Goal: Transaction & Acquisition: Subscribe to service/newsletter

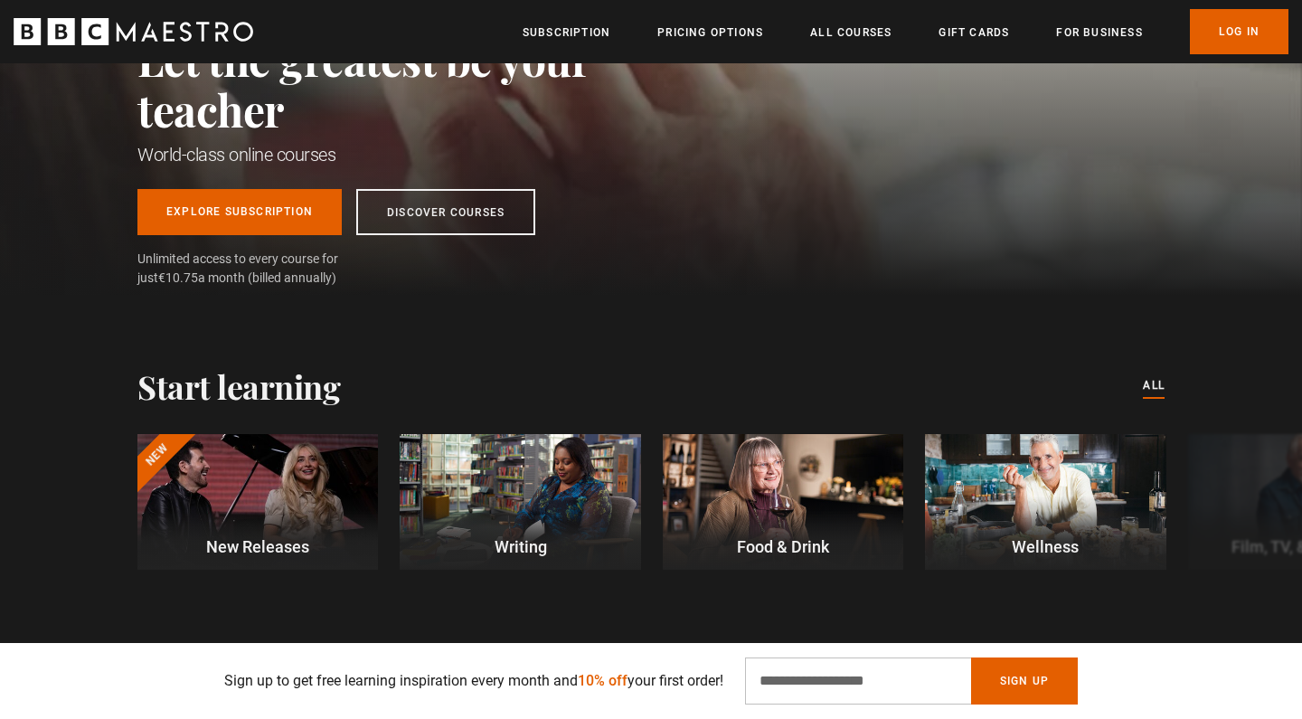
scroll to position [0, 237]
click at [819, 682] on input "Email Address" at bounding box center [858, 681] width 226 height 47
type input "**********"
click at [1047, 680] on button "Sign Up" at bounding box center [1024, 681] width 107 height 47
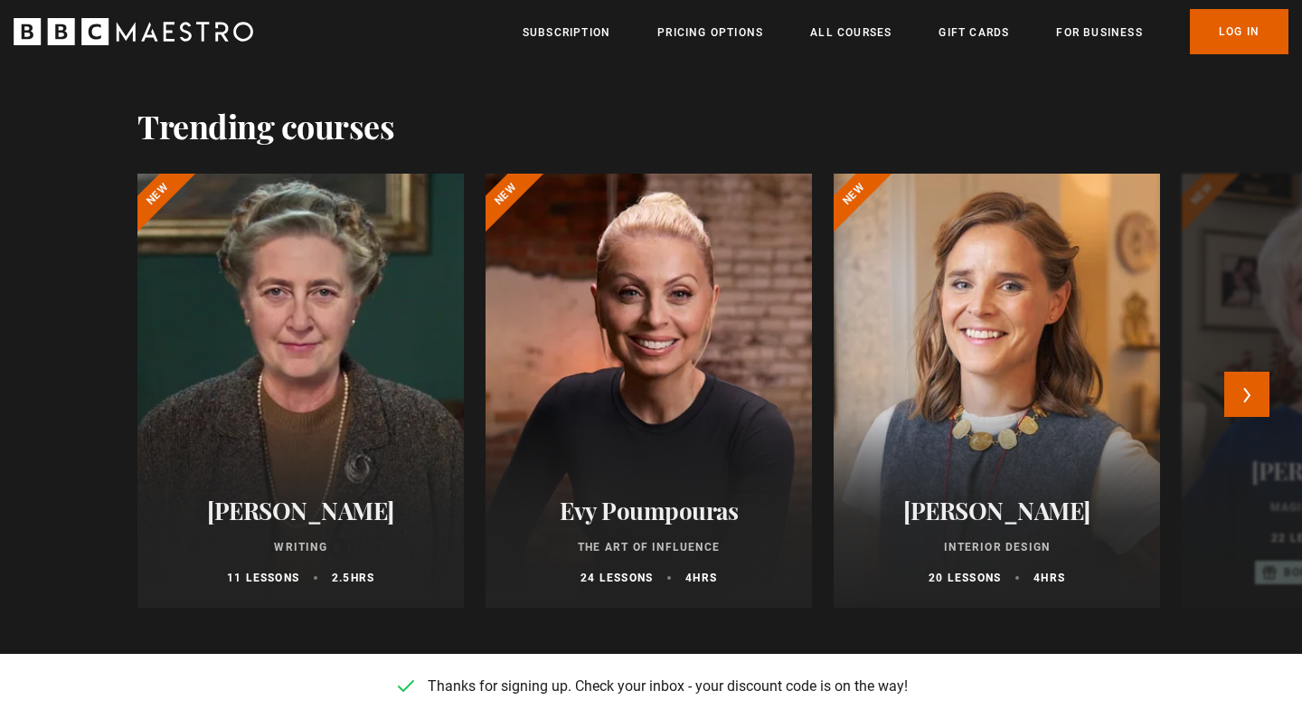
scroll to position [826, 0]
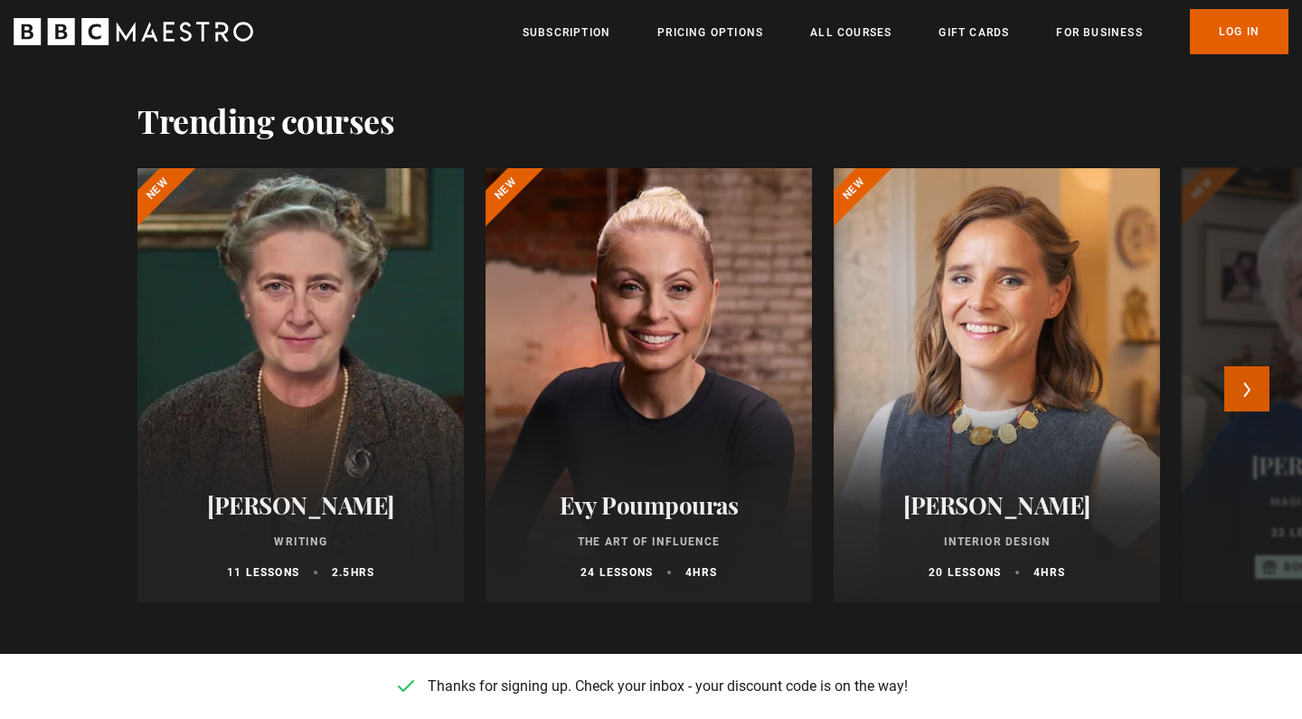
click at [1250, 384] on button "Next" at bounding box center [1247, 388] width 45 height 45
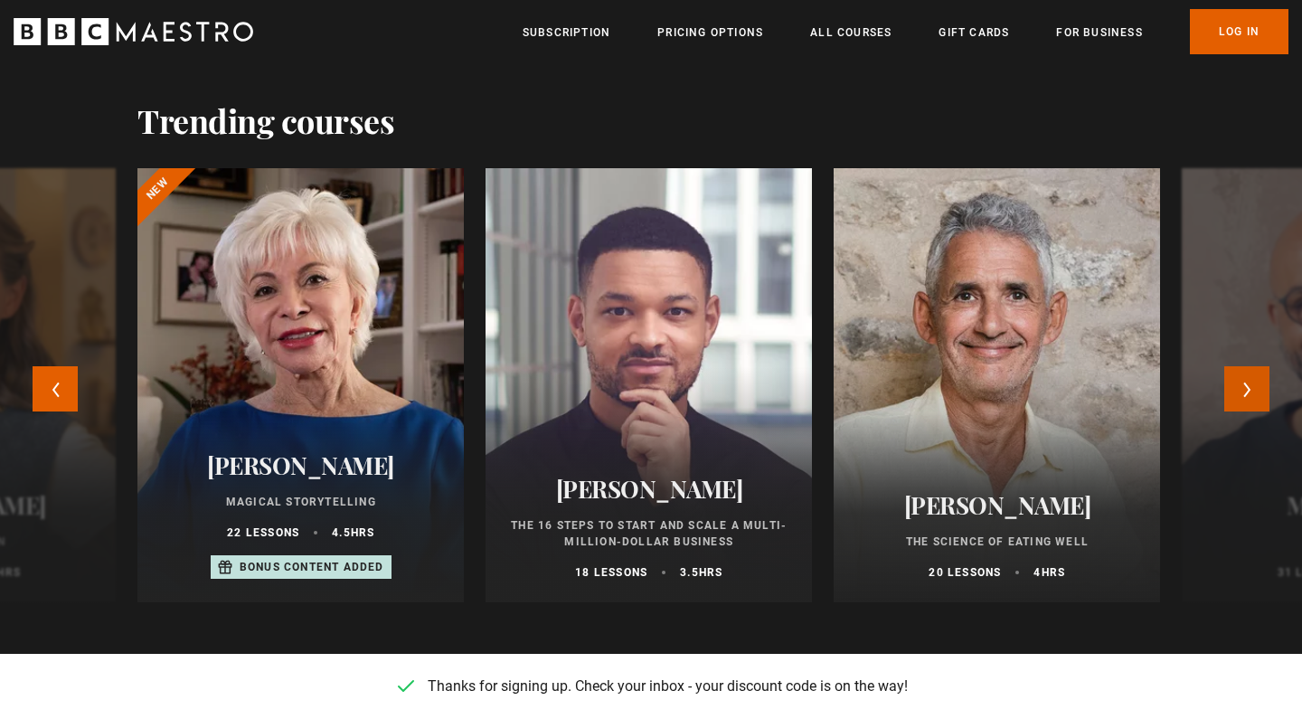
scroll to position [0, 948]
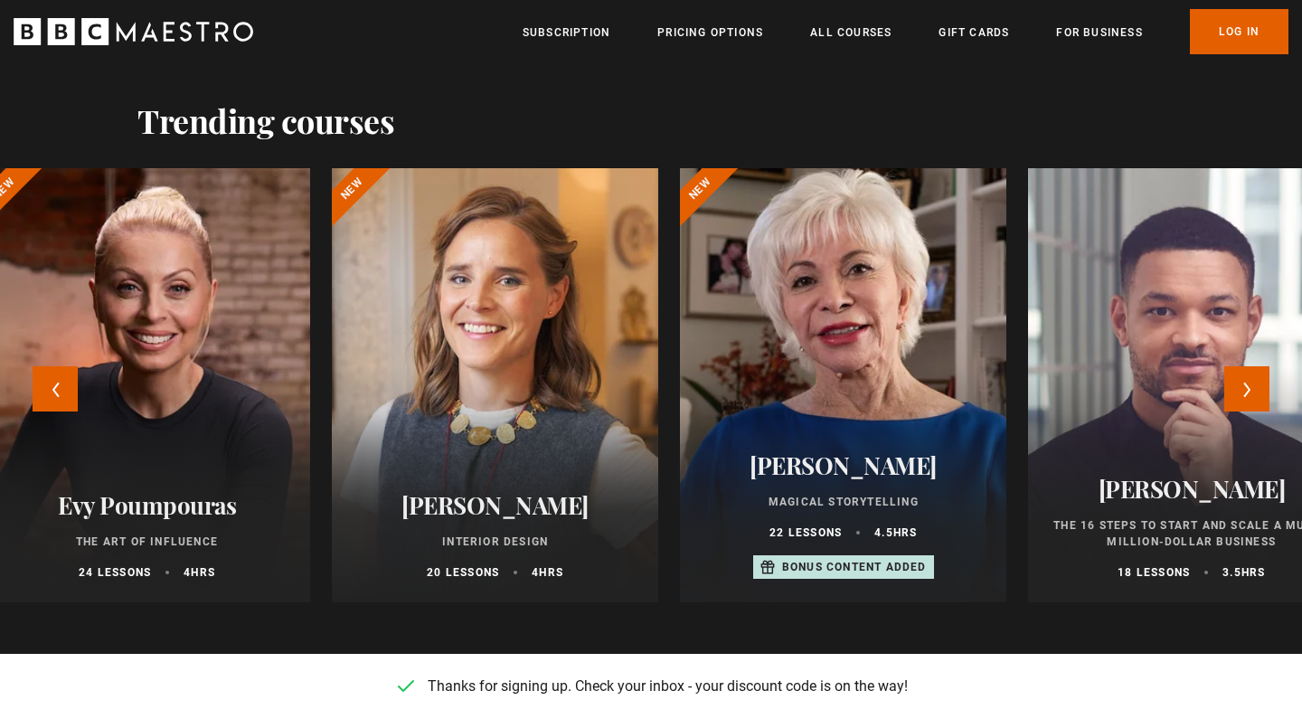
drag, startPoint x: 334, startPoint y: 484, endPoint x: 829, endPoint y: 324, distance: 520.9
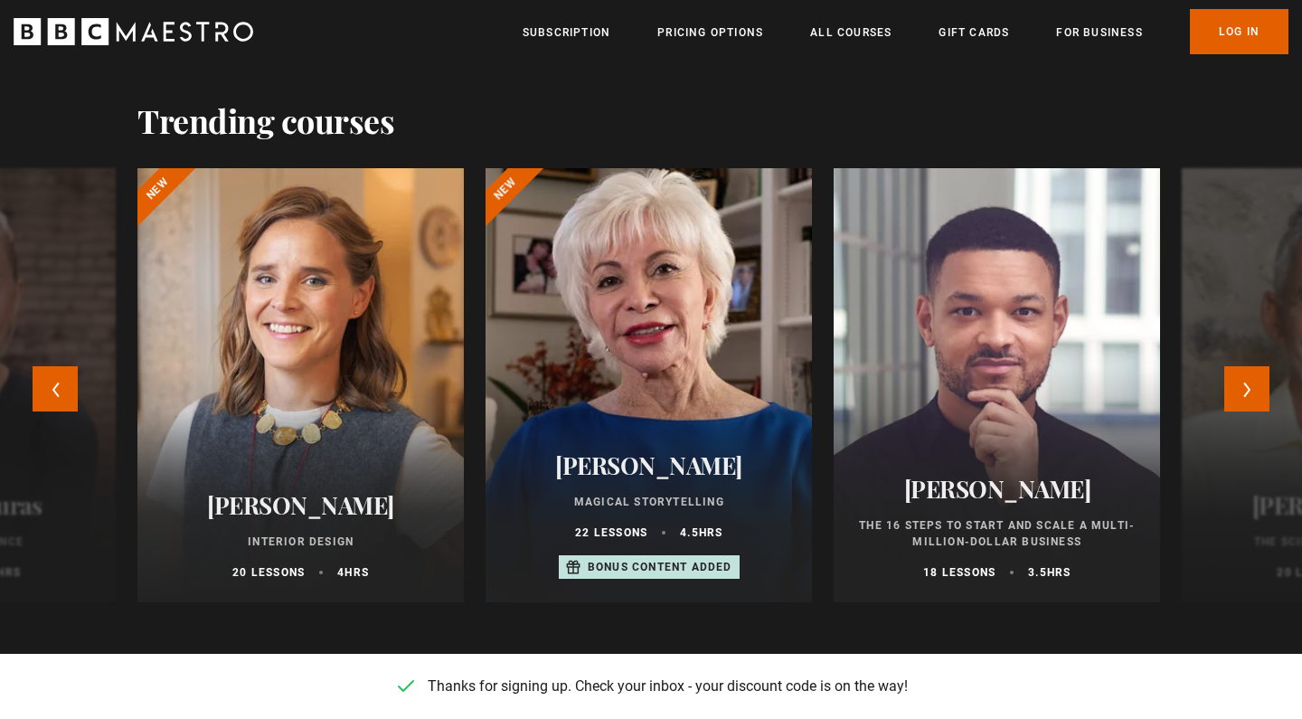
click at [641, 371] on div at bounding box center [648, 386] width 359 height 478
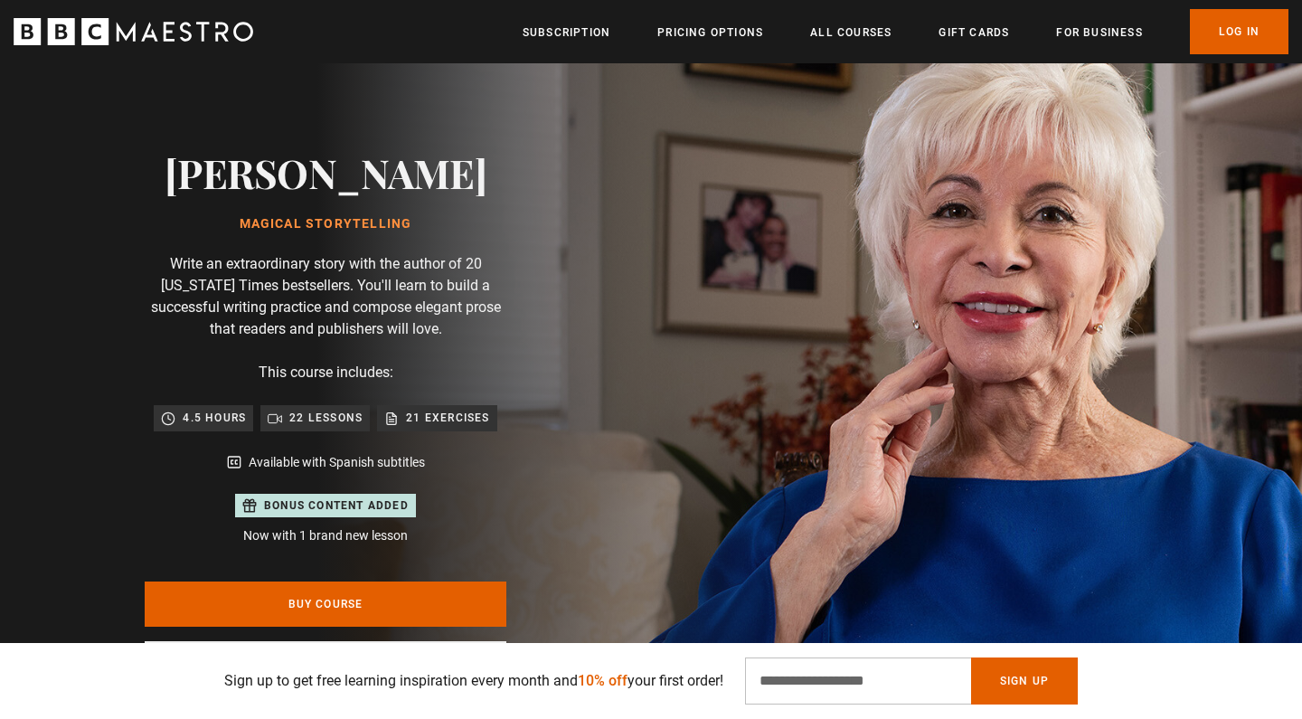
scroll to position [0, 474]
drag, startPoint x: 198, startPoint y: 176, endPoint x: 464, endPoint y: 187, distance: 266.1
click at [464, 187] on div "Isabel Allende Magical Storytelling Write an extraordinary story with the autho…" at bounding box center [325, 420] width 579 height 830
copy h2 "Isabel Allende"
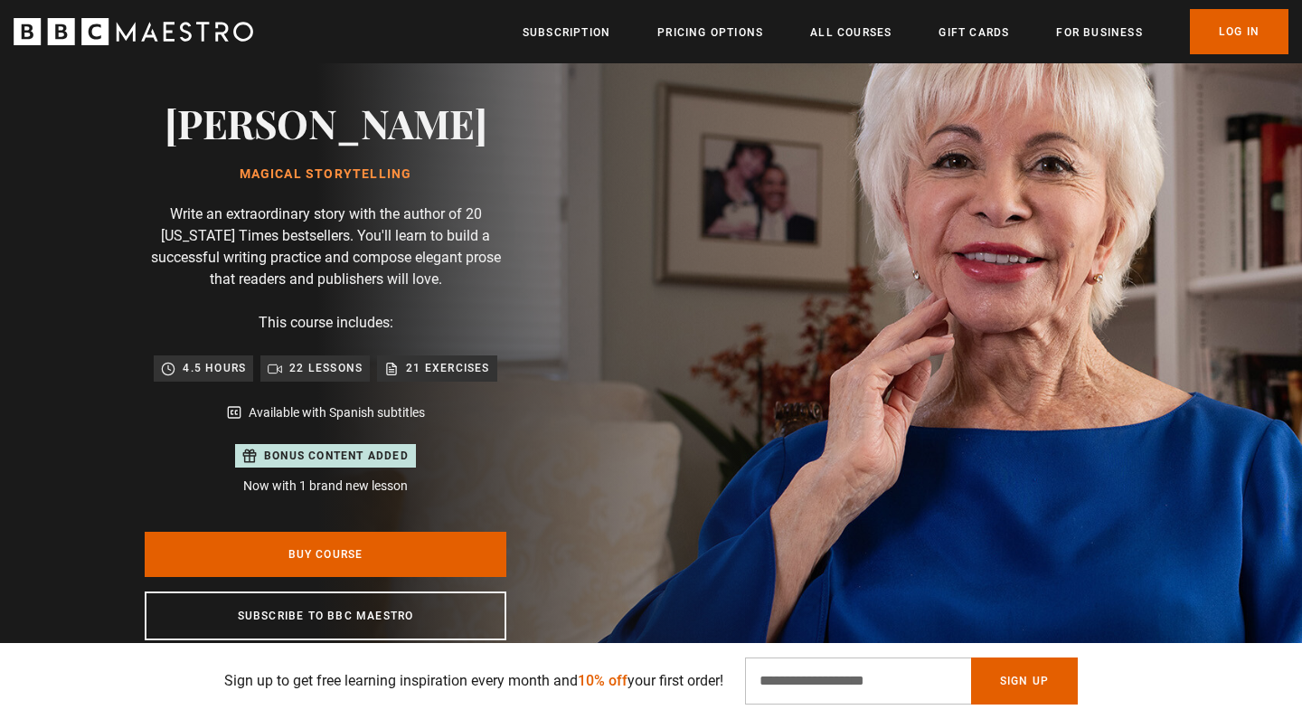
scroll to position [0, 711]
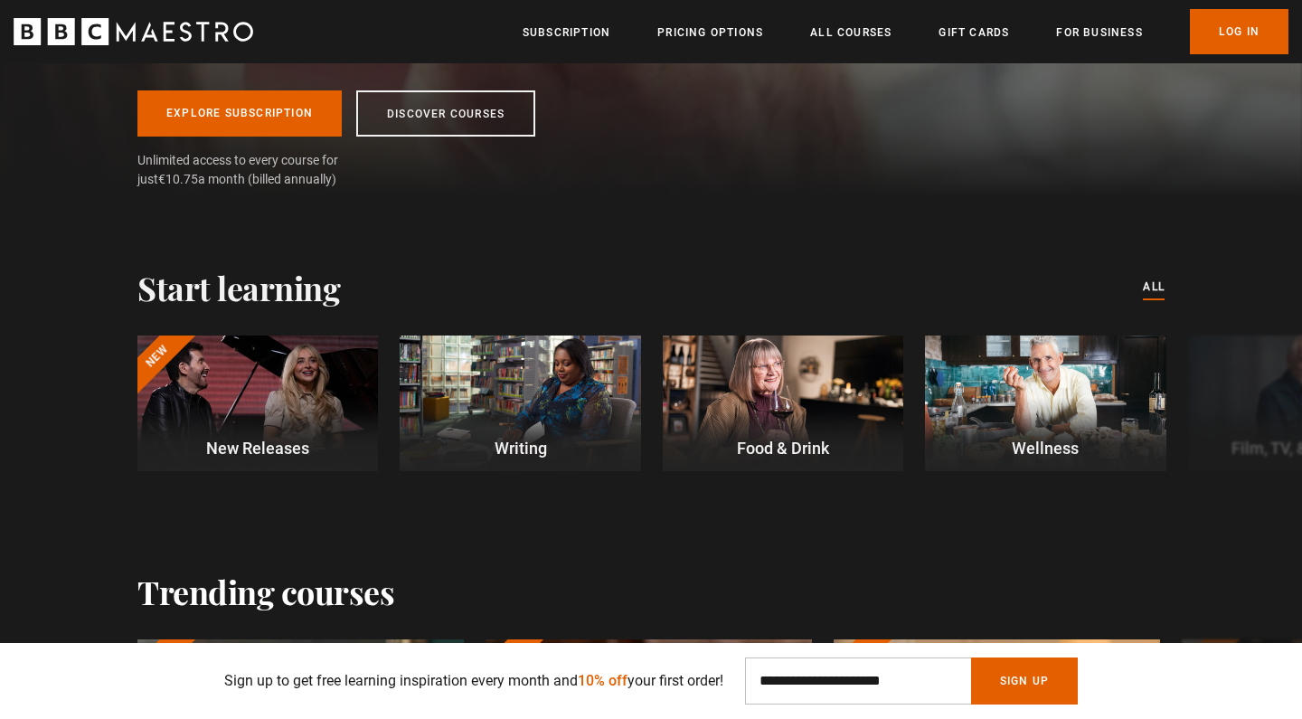
scroll to position [366, 0]
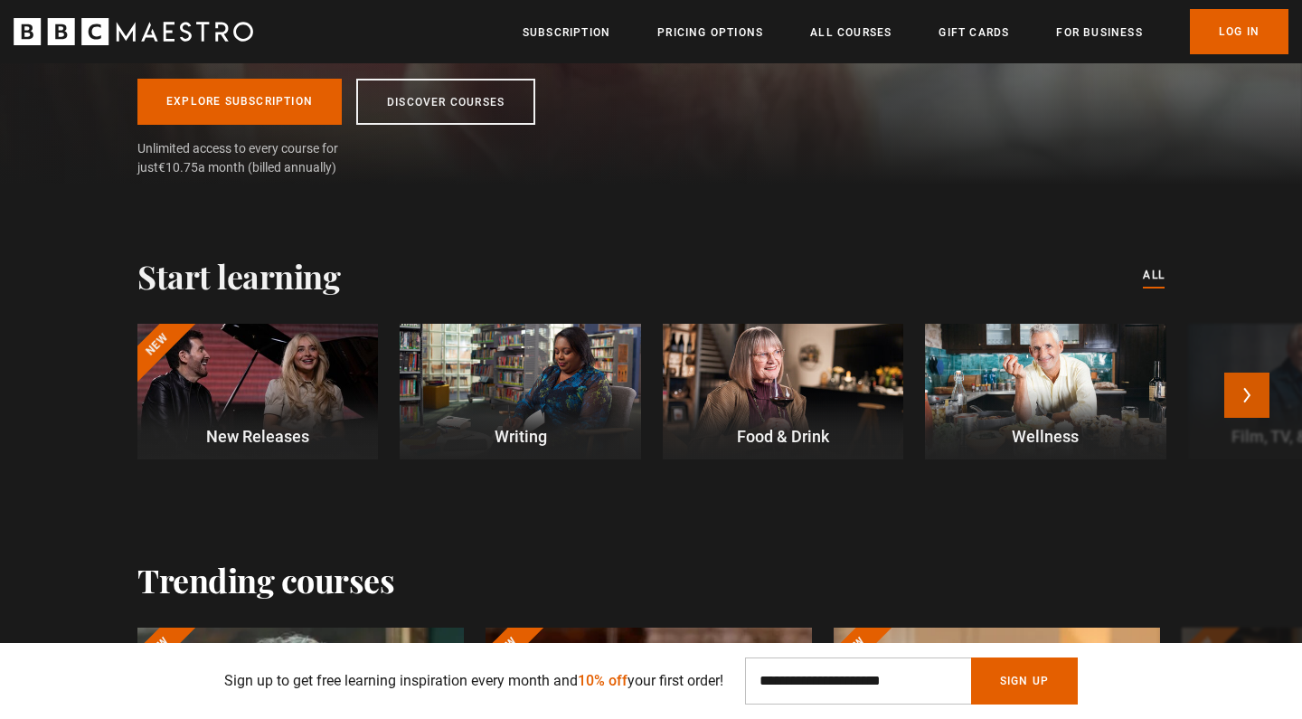
click at [1245, 389] on button "Next" at bounding box center [1247, 395] width 45 height 45
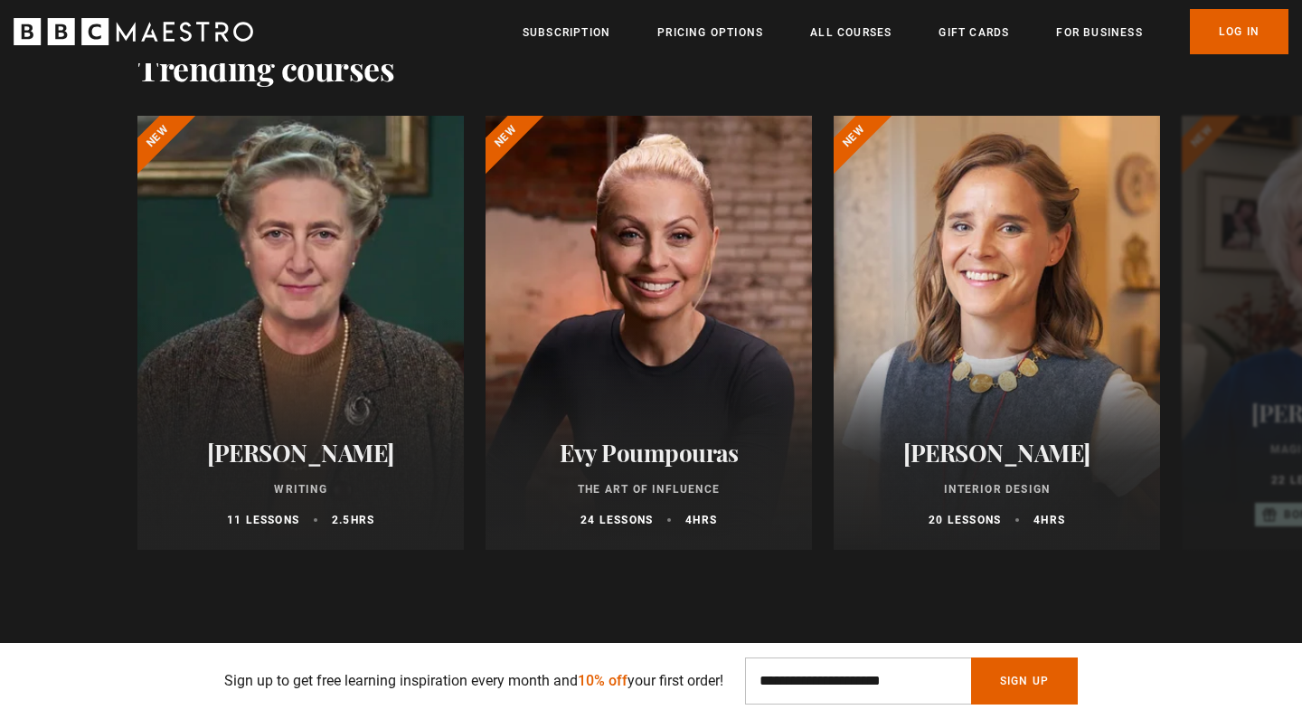
scroll to position [874, 0]
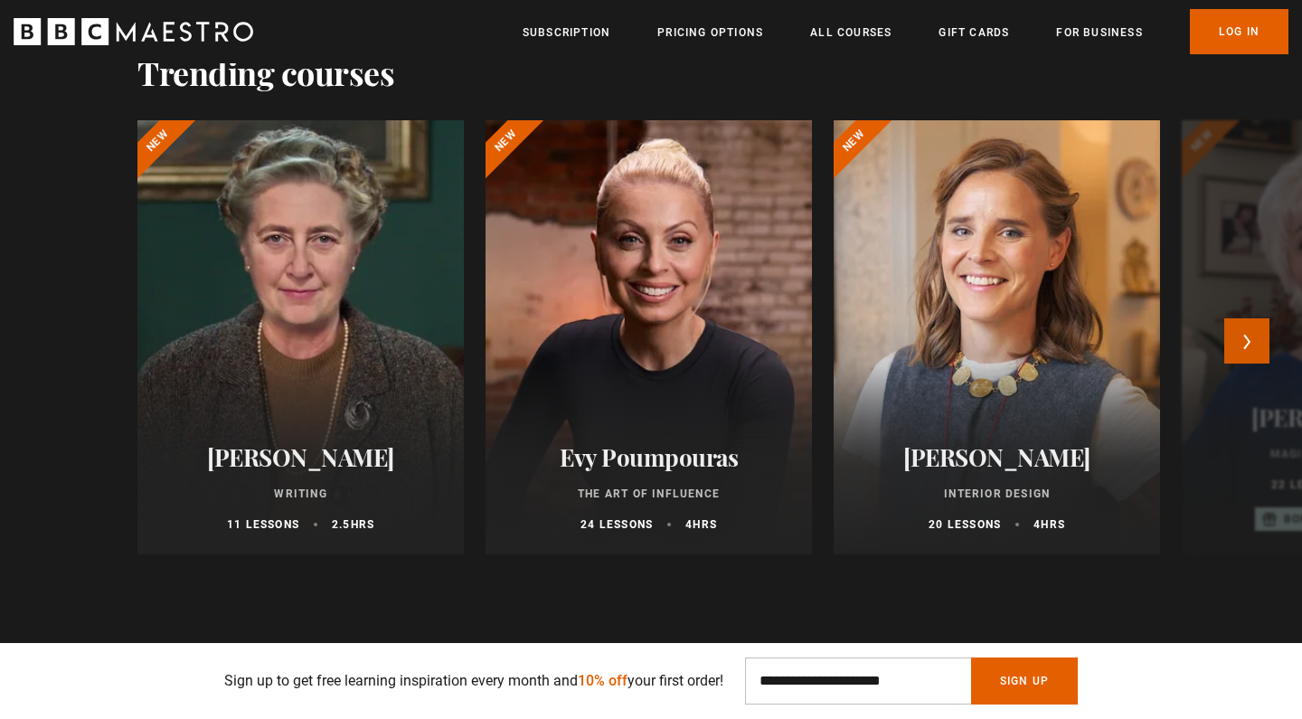
click at [1236, 339] on button "Next" at bounding box center [1247, 340] width 45 height 45
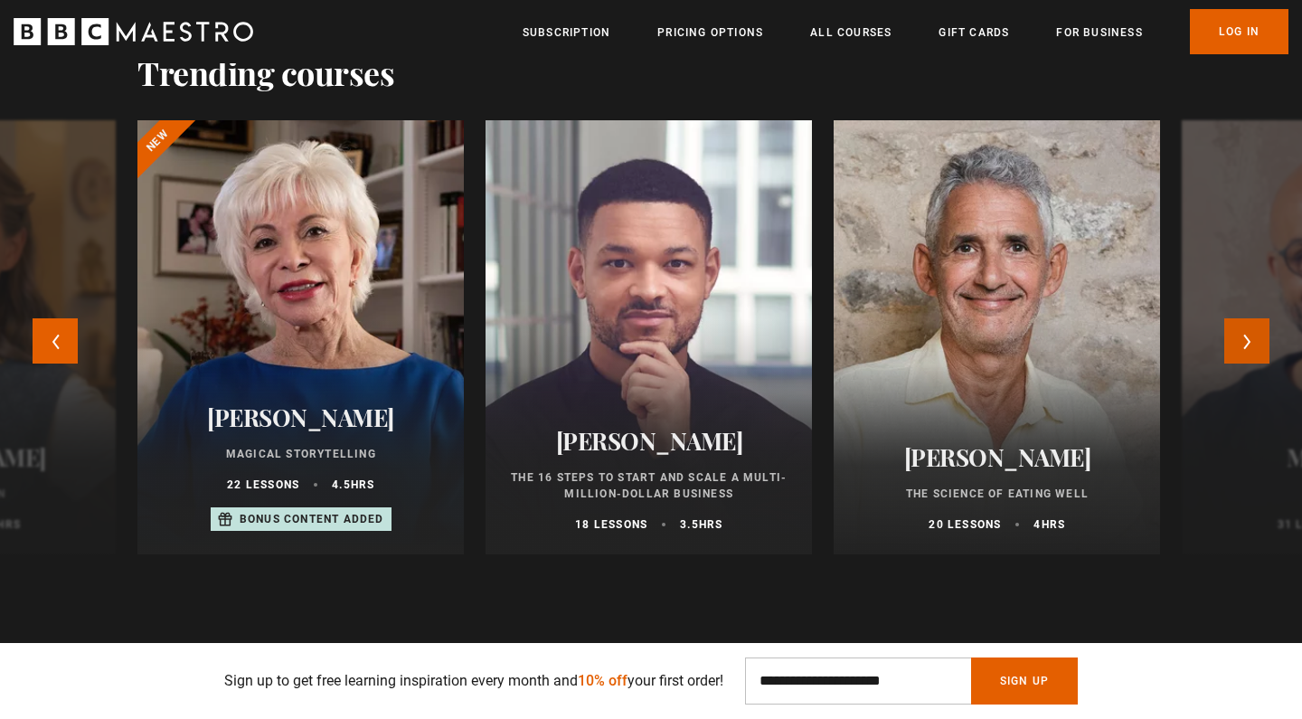
click at [1236, 339] on button "Next" at bounding box center [1247, 340] width 45 height 45
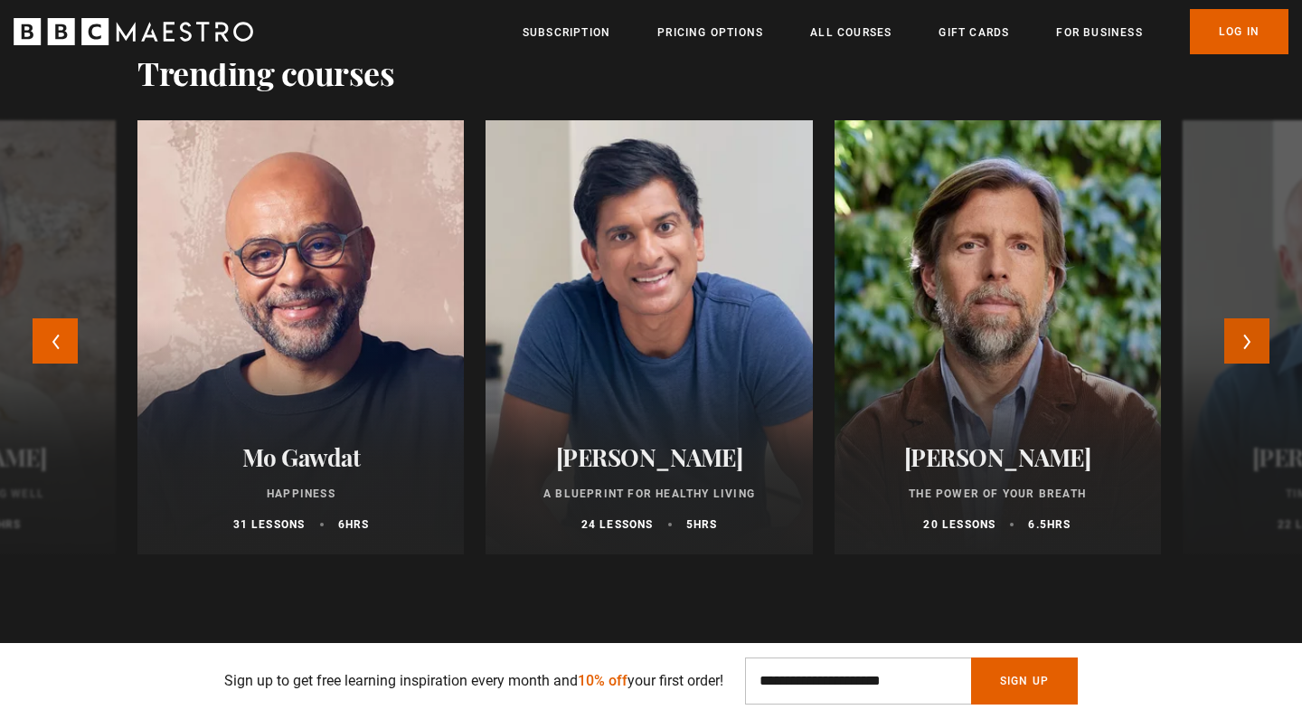
scroll to position [0, 474]
click at [1236, 339] on button "Next" at bounding box center [1247, 340] width 45 height 45
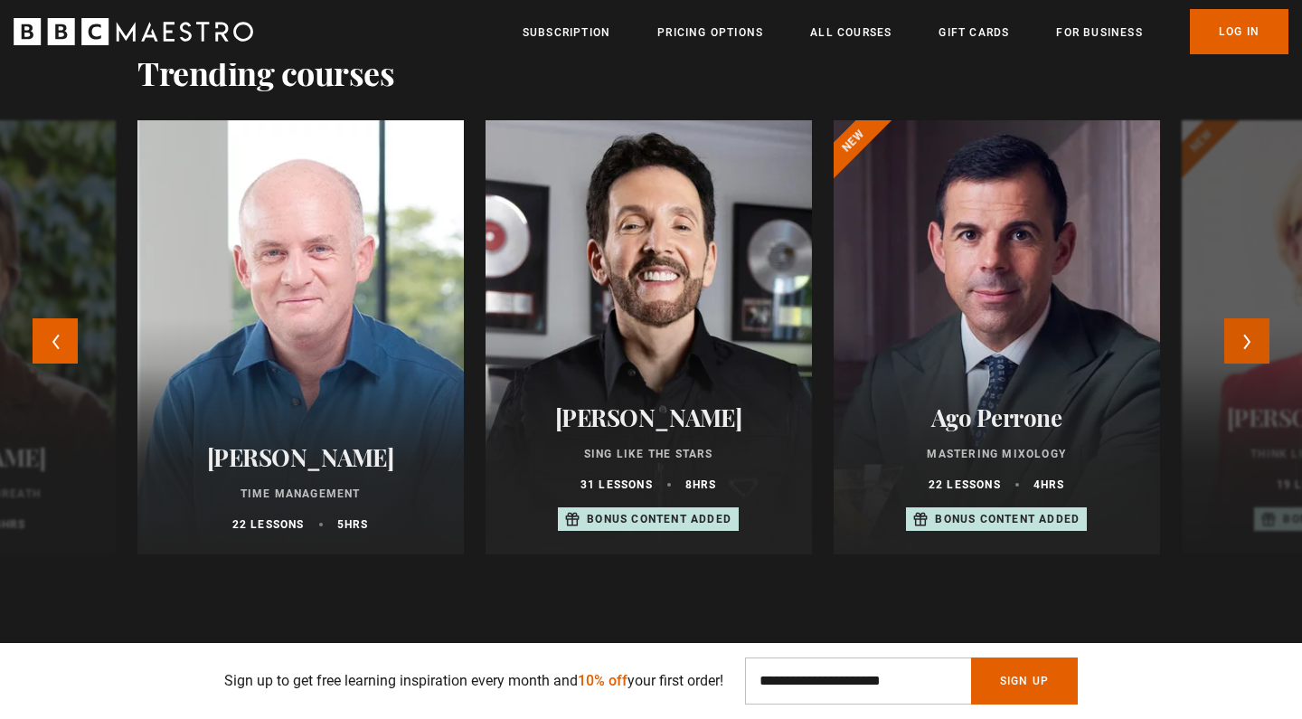
click at [1236, 339] on button "Next" at bounding box center [1247, 340] width 45 height 45
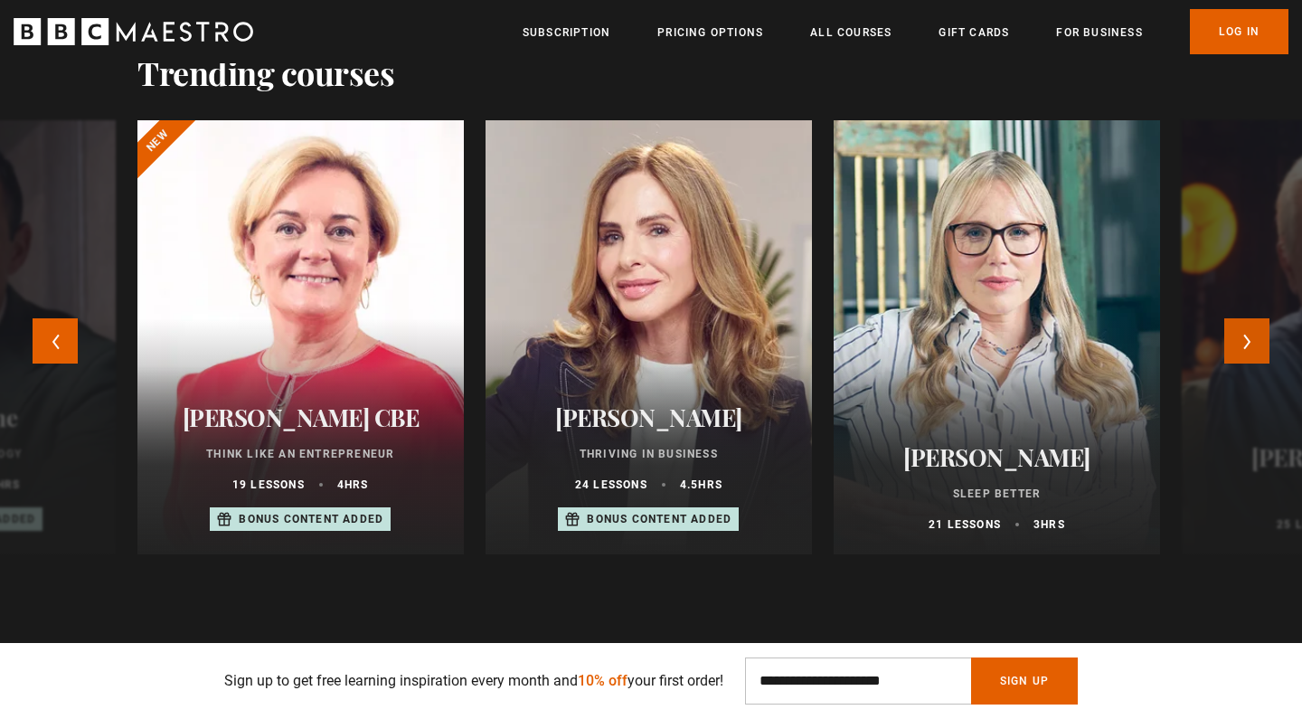
click at [1236, 339] on button "Next" at bounding box center [1247, 340] width 45 height 45
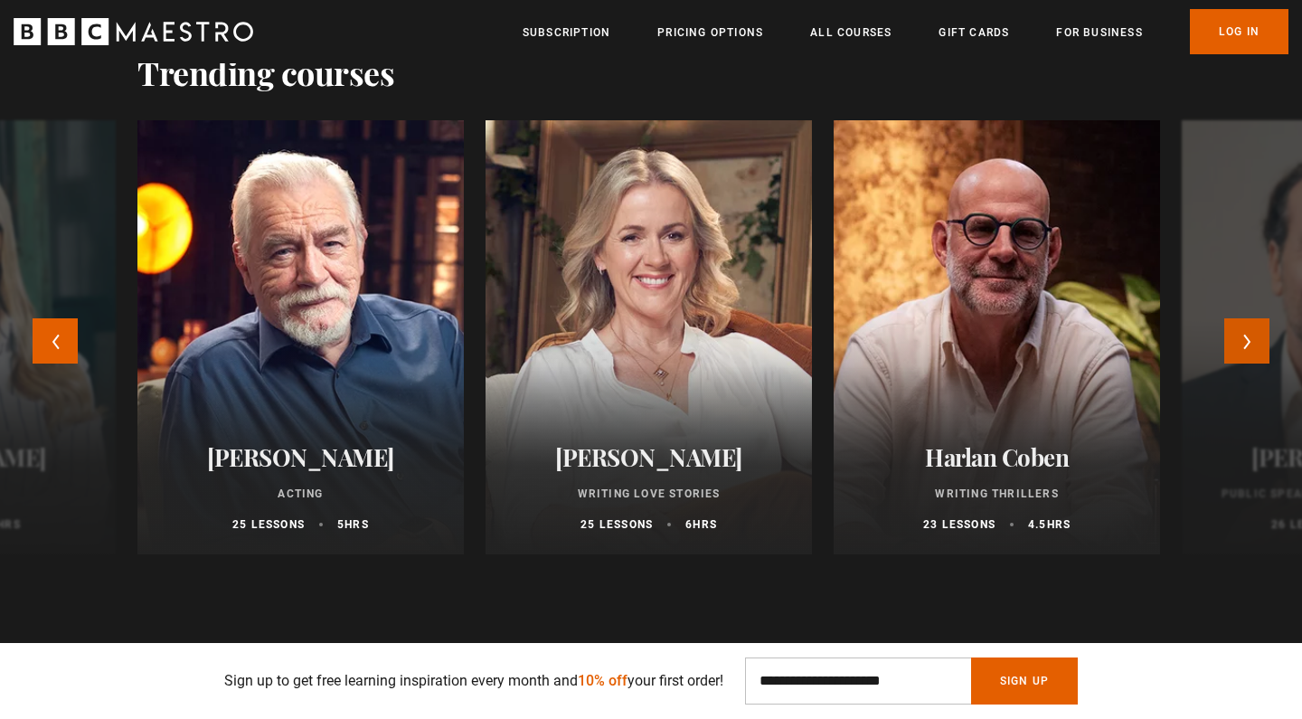
scroll to position [0, 711]
click at [1236, 339] on button "Next" at bounding box center [1247, 340] width 45 height 45
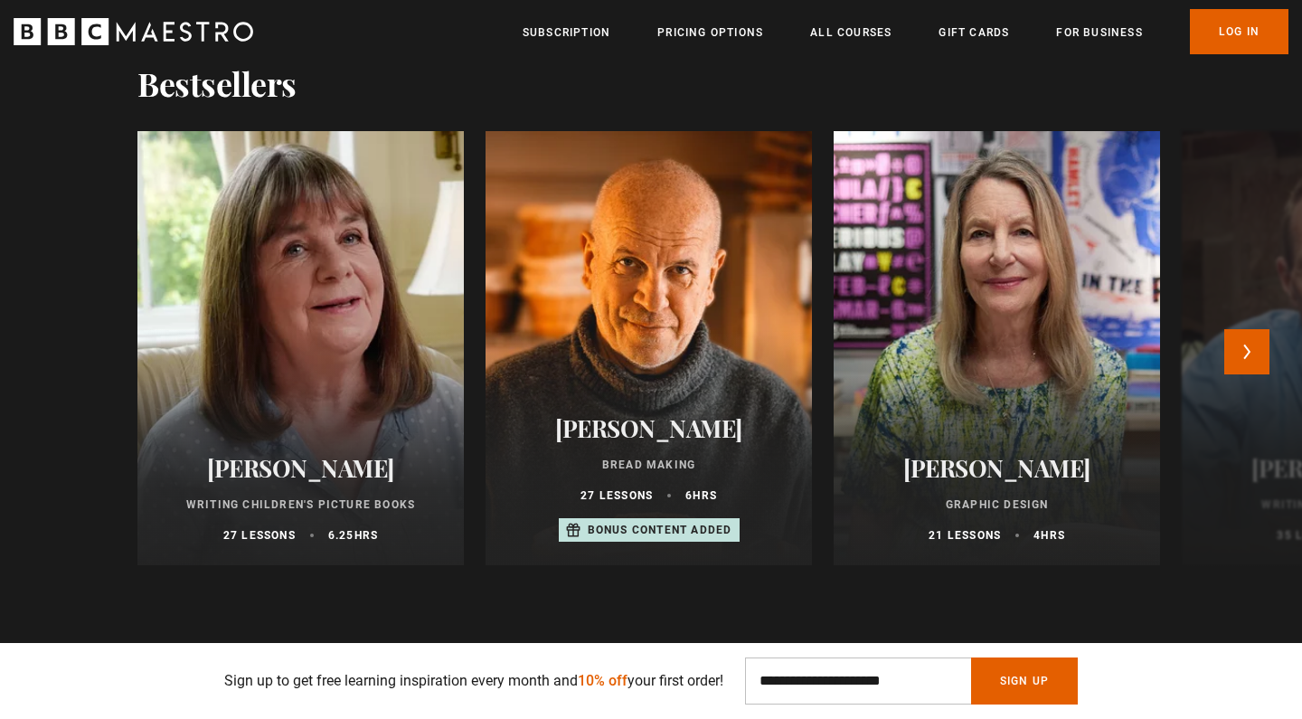
scroll to position [1870, 0]
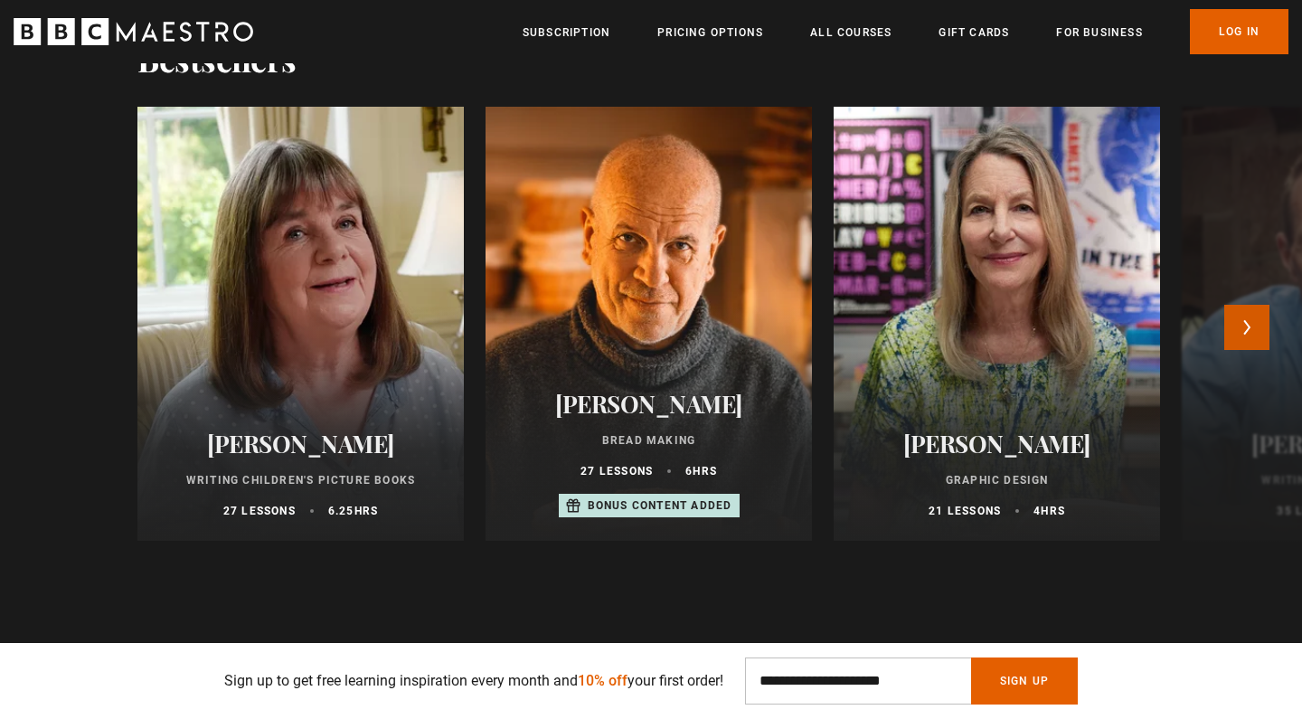
click at [1248, 318] on button "Next" at bounding box center [1247, 327] width 45 height 45
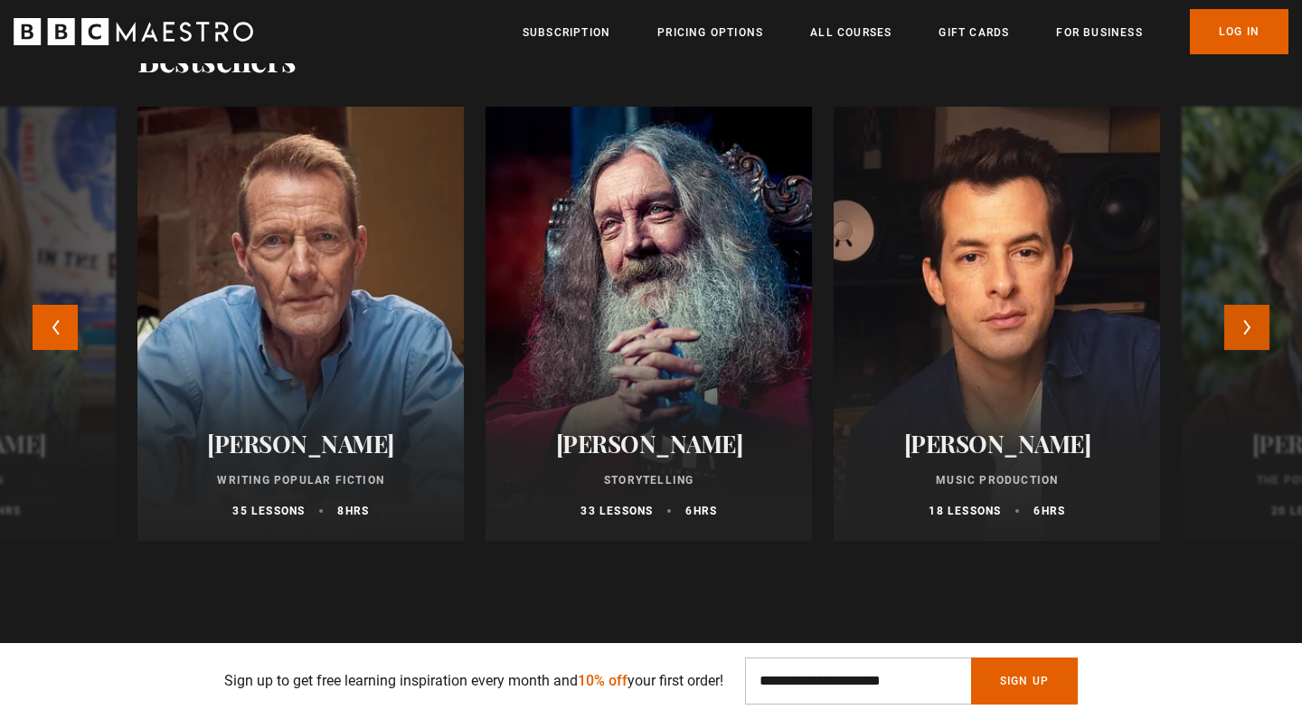
scroll to position [0, 1185]
click at [1248, 318] on button "Next" at bounding box center [1247, 327] width 45 height 45
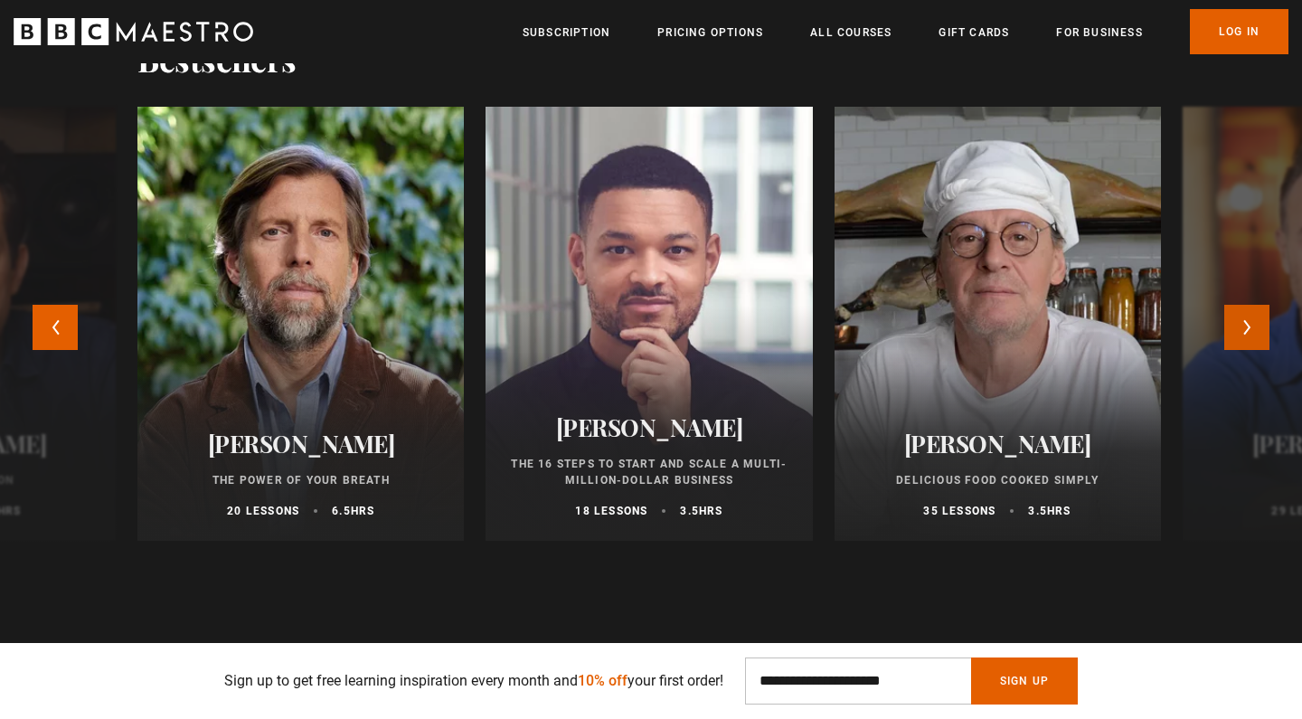
click at [1248, 318] on button "Next" at bounding box center [1247, 327] width 45 height 45
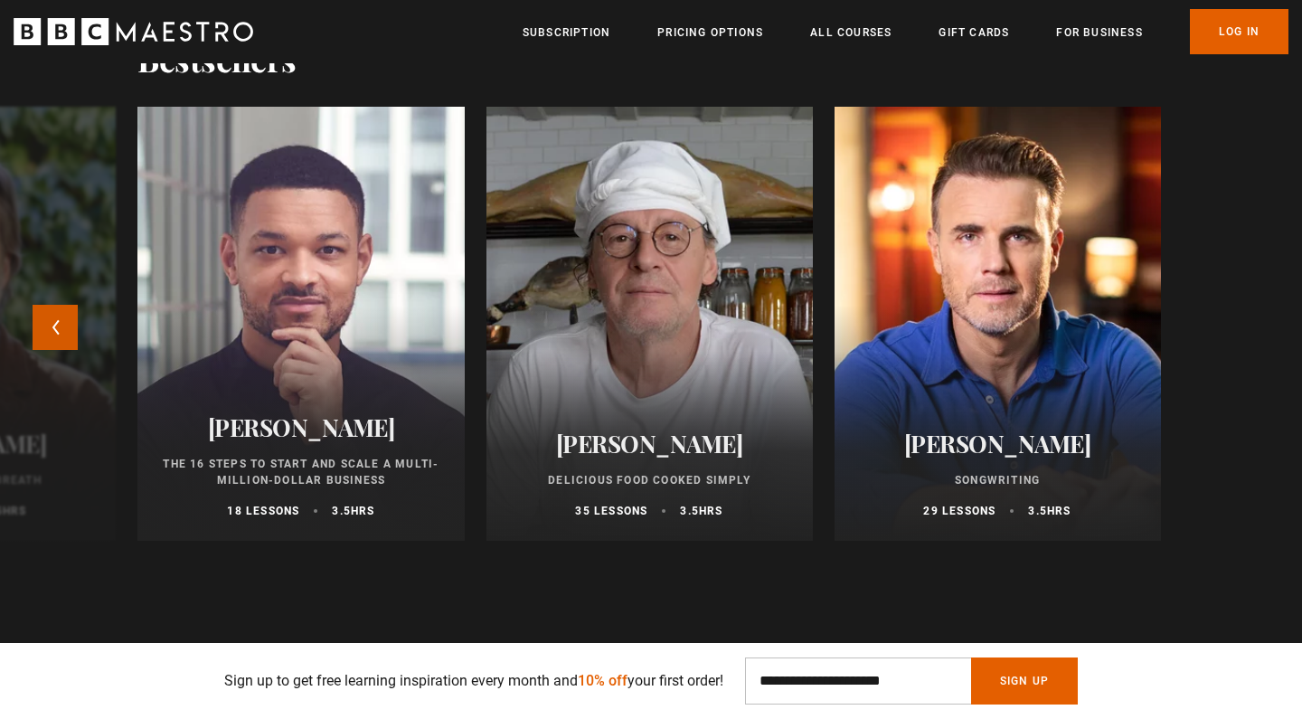
click at [56, 317] on button "Previous" at bounding box center [55, 327] width 45 height 45
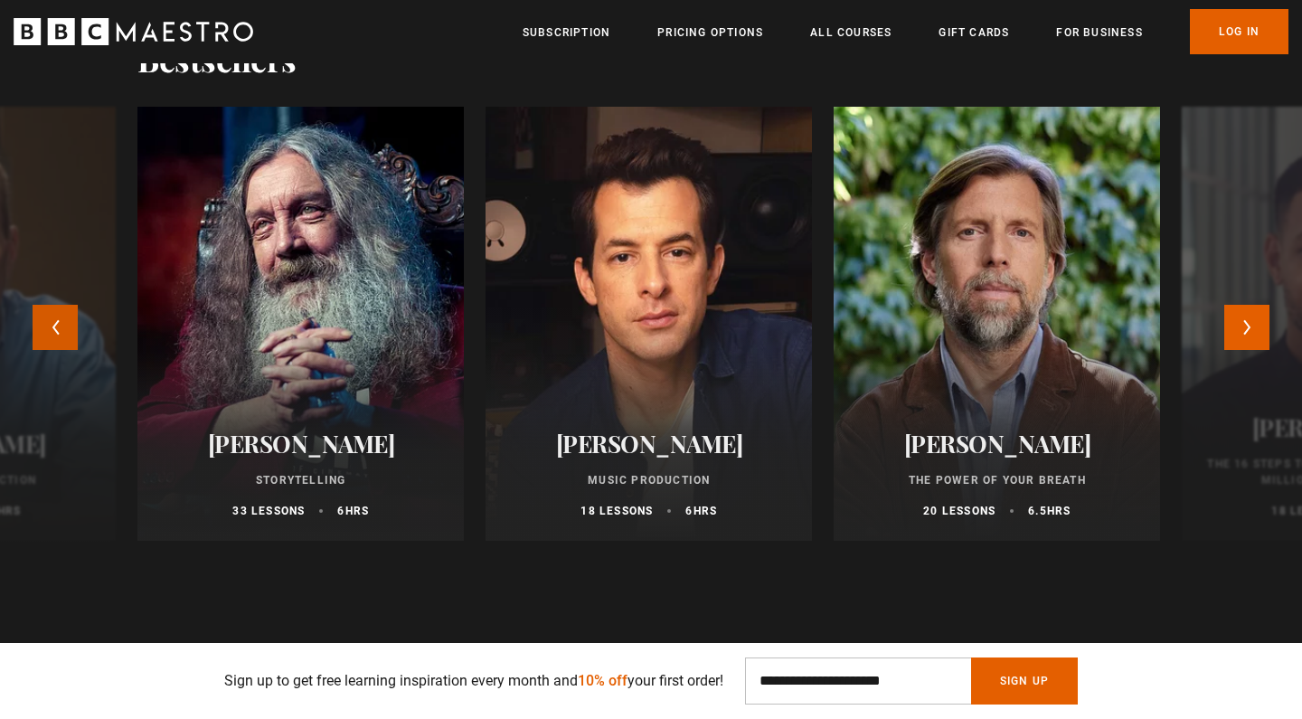
scroll to position [0, 1422]
click at [56, 317] on button "Previous" at bounding box center [55, 327] width 45 height 45
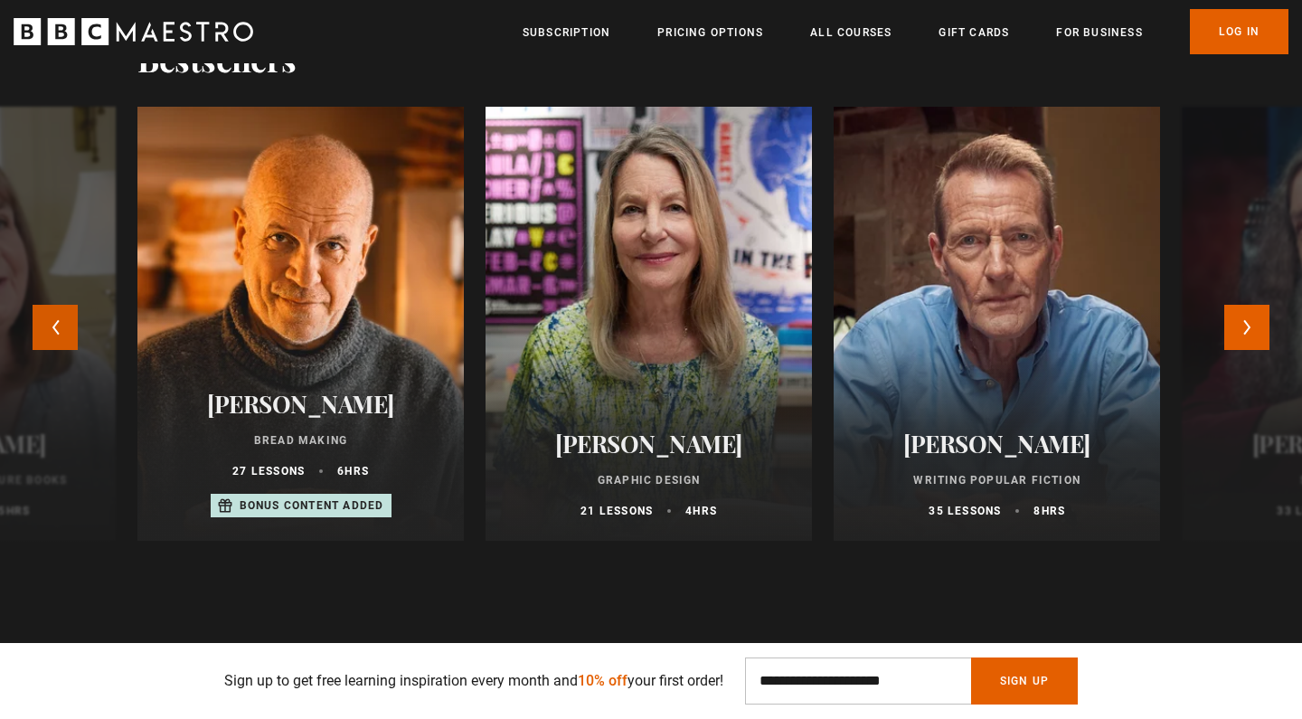
click at [56, 317] on button "Previous" at bounding box center [55, 327] width 45 height 45
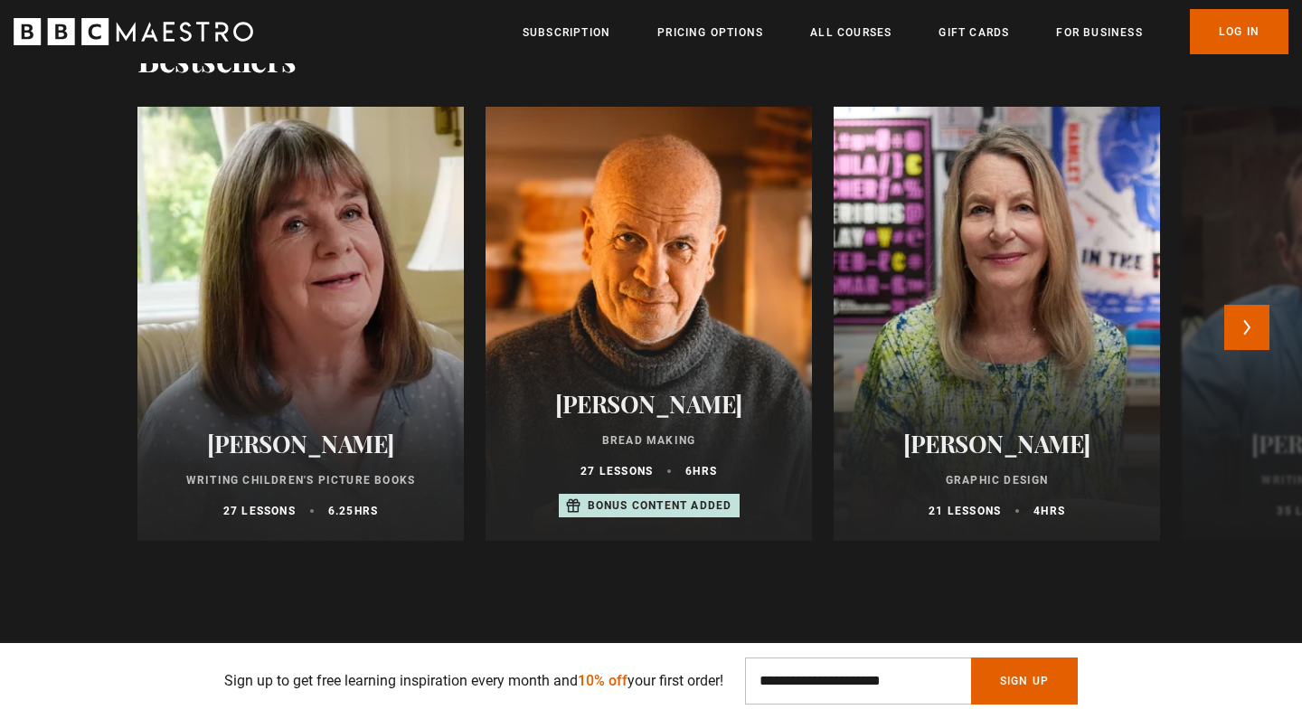
click at [274, 300] on div at bounding box center [300, 324] width 359 height 478
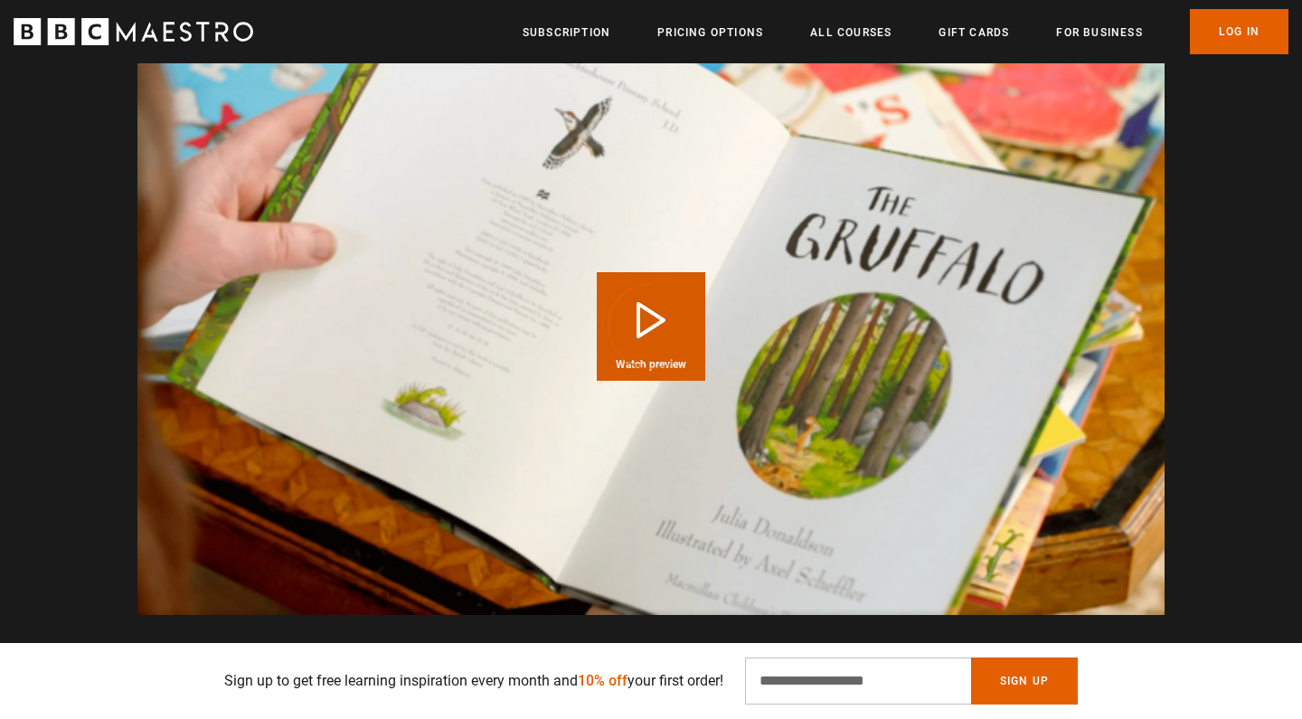
scroll to position [1789, 0]
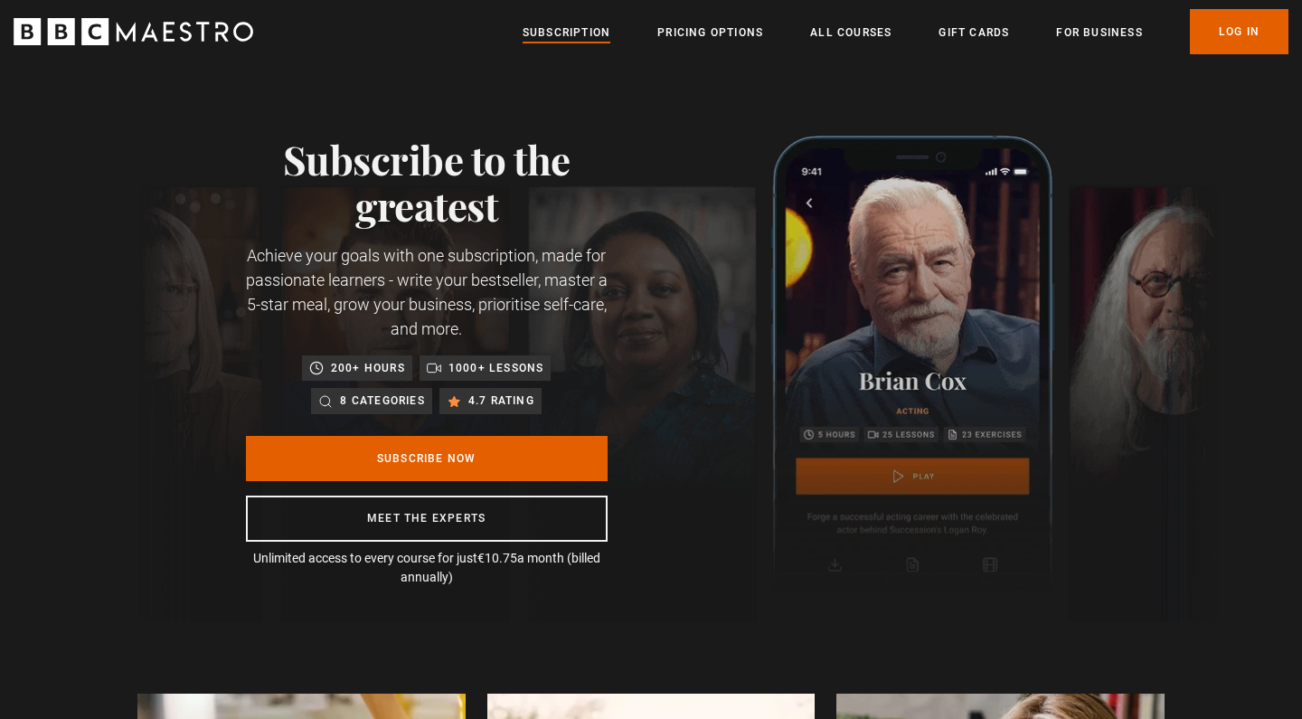
click at [577, 30] on link "Subscription" at bounding box center [567, 33] width 88 height 18
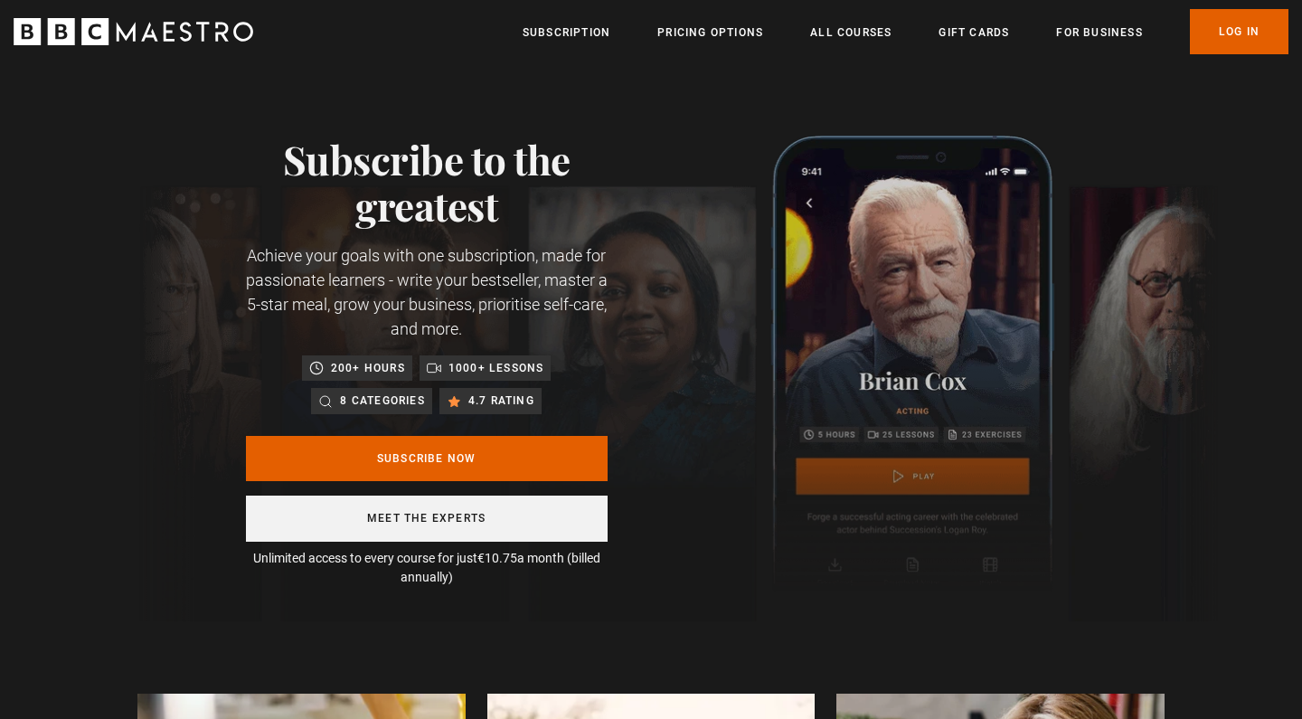
click at [436, 516] on link "Meet the experts" at bounding box center [427, 519] width 362 height 46
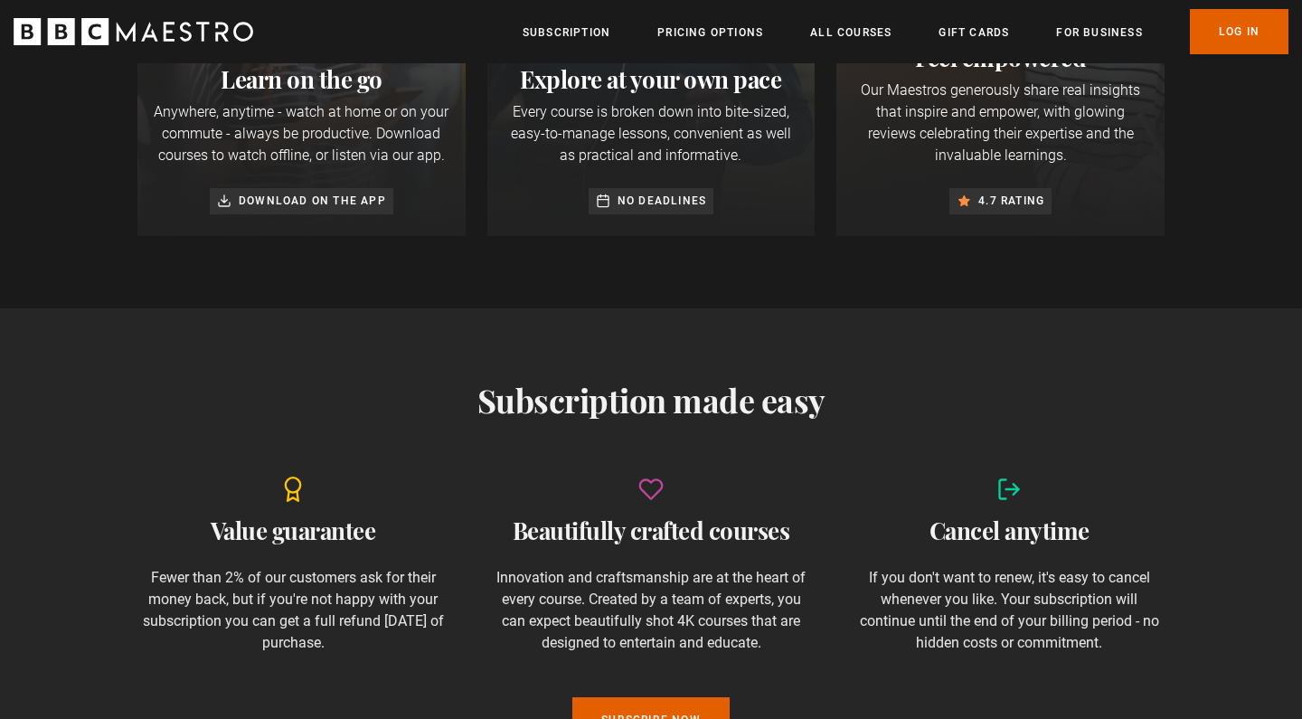
scroll to position [1765, 0]
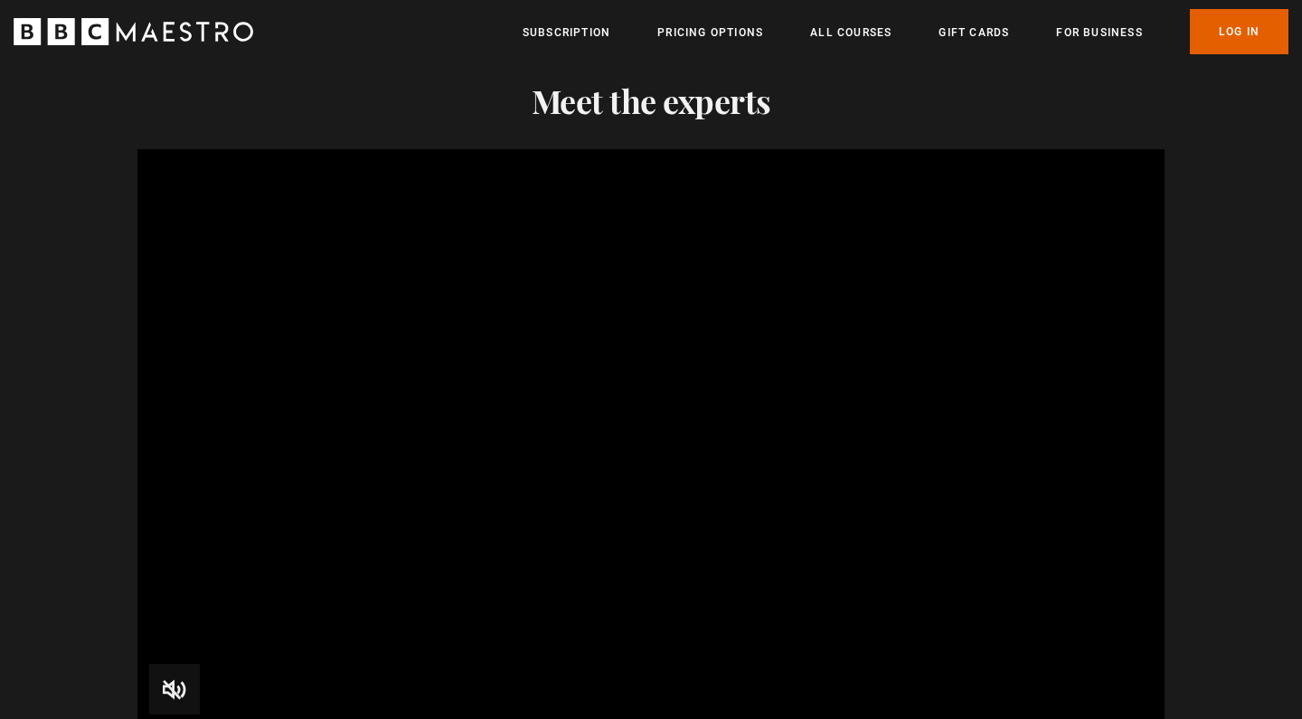
click at [174, 697] on span "Video Player" at bounding box center [174, 689] width 51 height 51
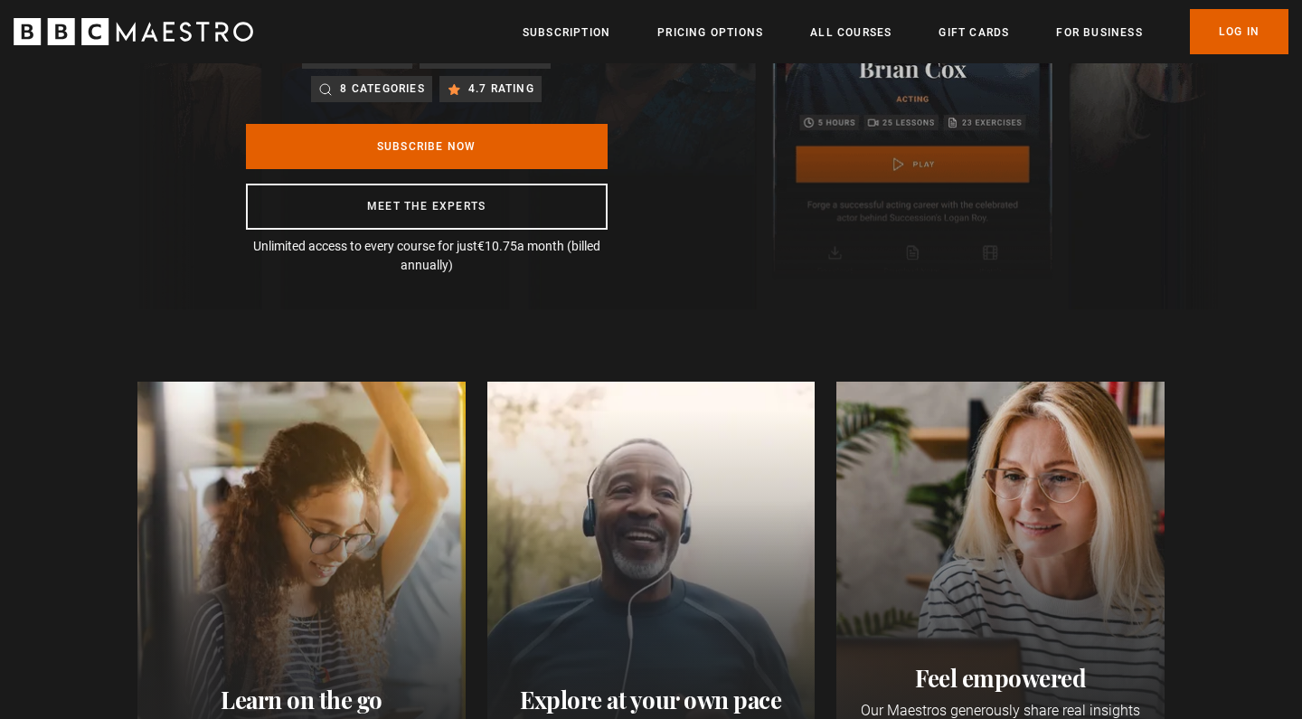
scroll to position [278, 0]
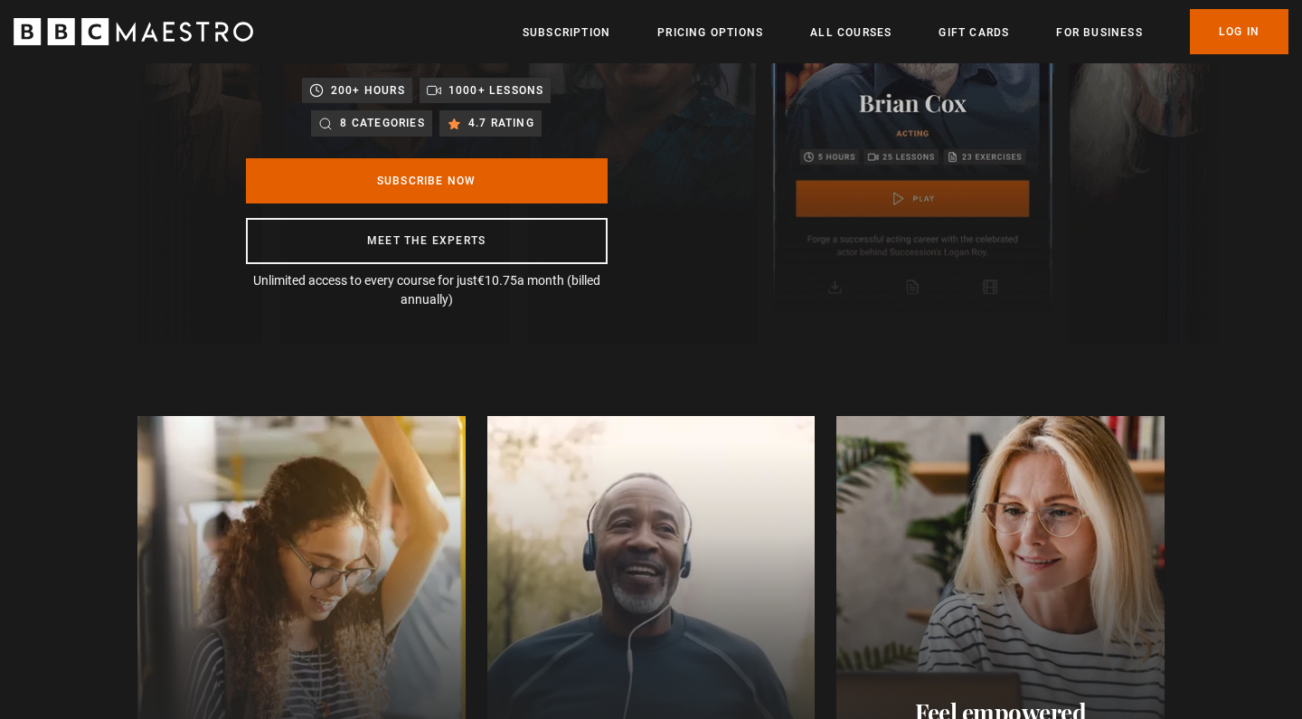
click at [126, 31] on icon "BBC Maestro" at bounding box center [134, 31] width 240 height 27
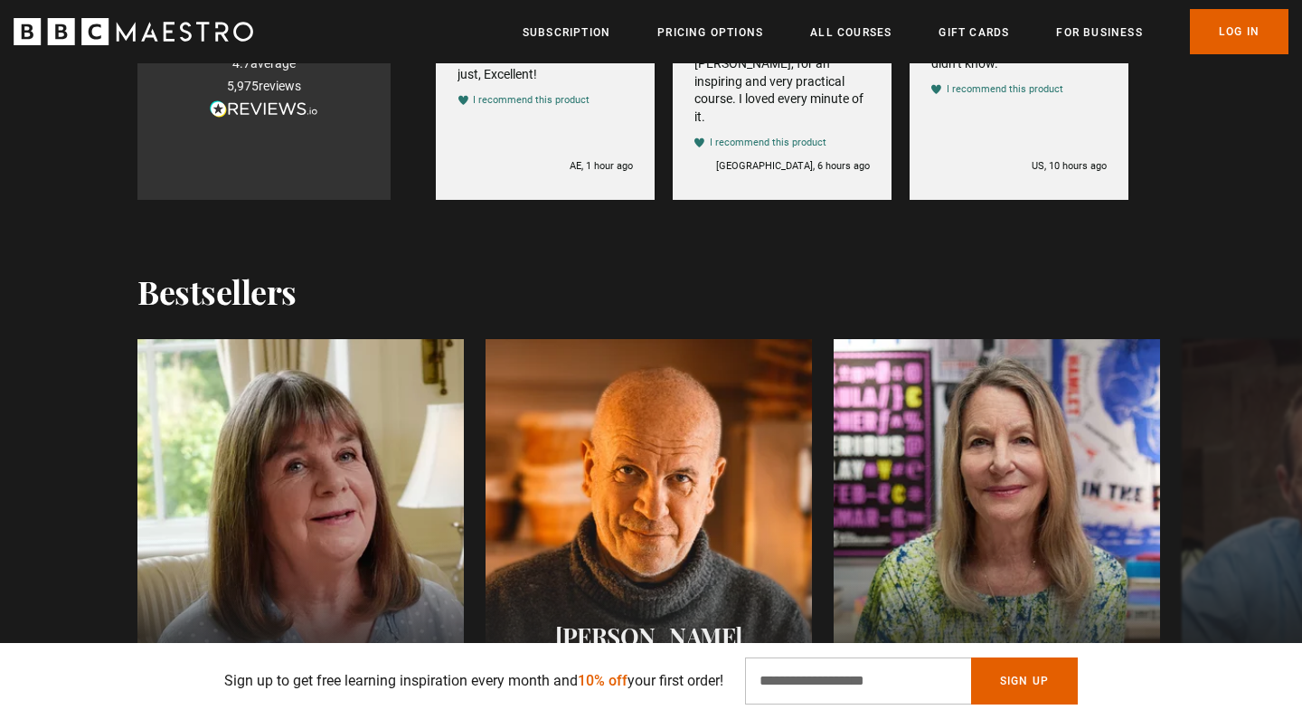
scroll to position [1641, 0]
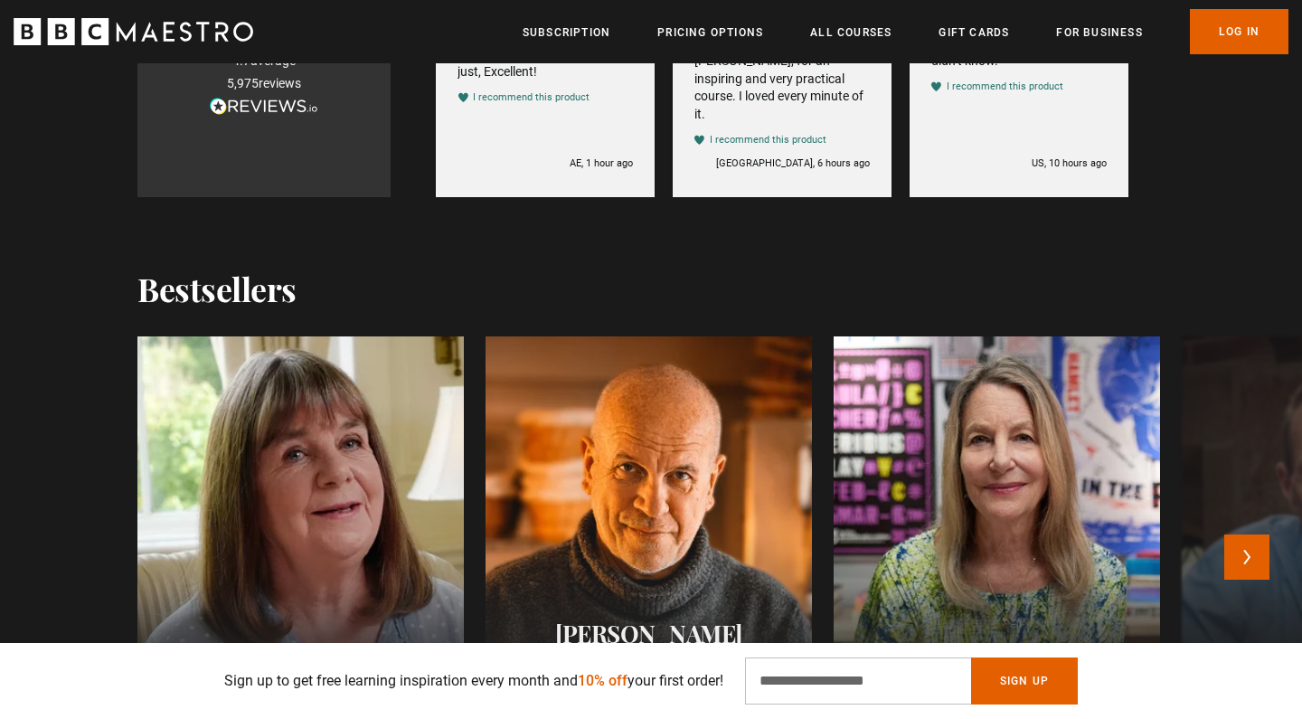
click at [327, 451] on div at bounding box center [300, 554] width 359 height 478
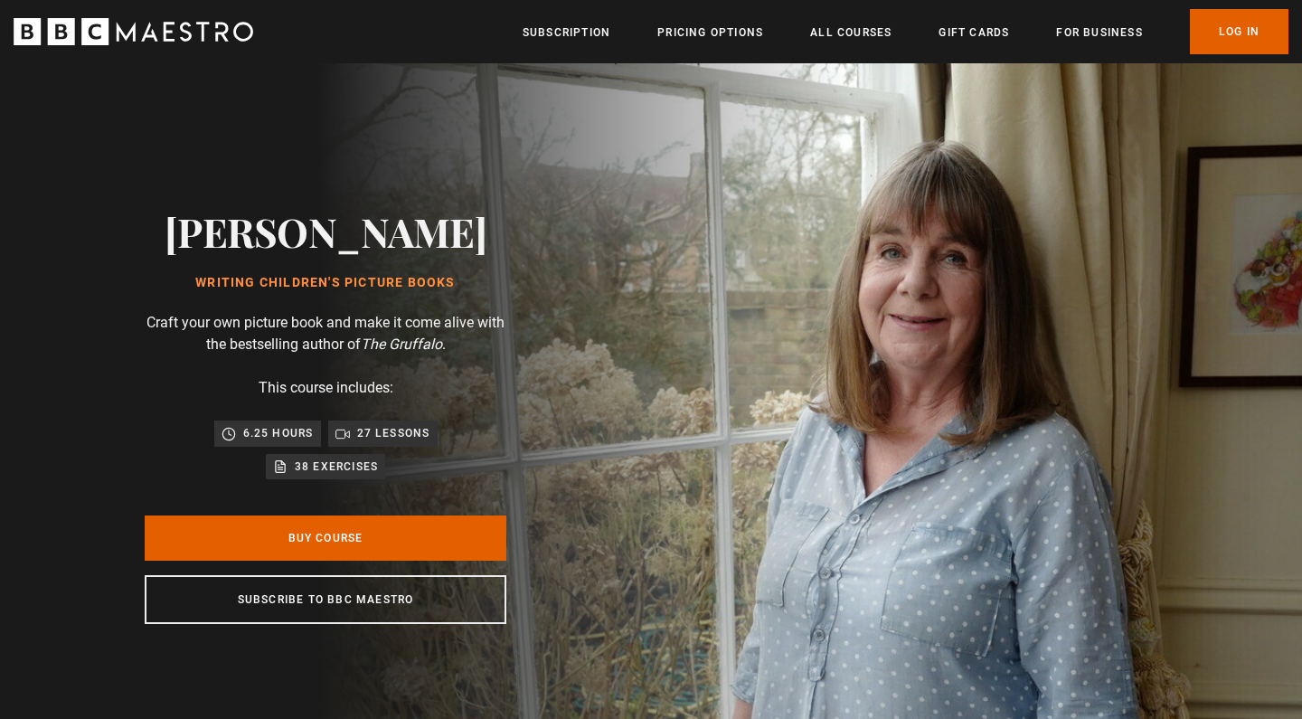
scroll to position [0, 237]
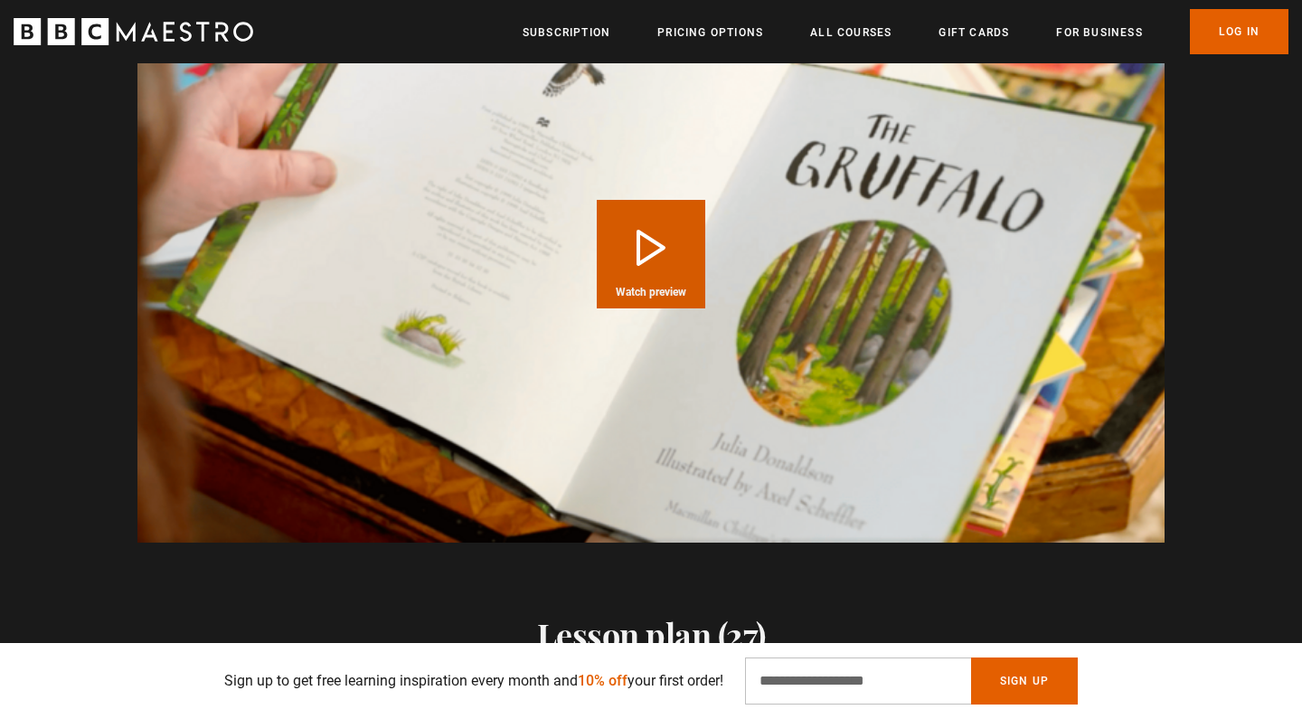
click at [647, 227] on button "Play Course overview for Writing Children's Picture Books with [PERSON_NAME] Wa…" at bounding box center [651, 254] width 109 height 109
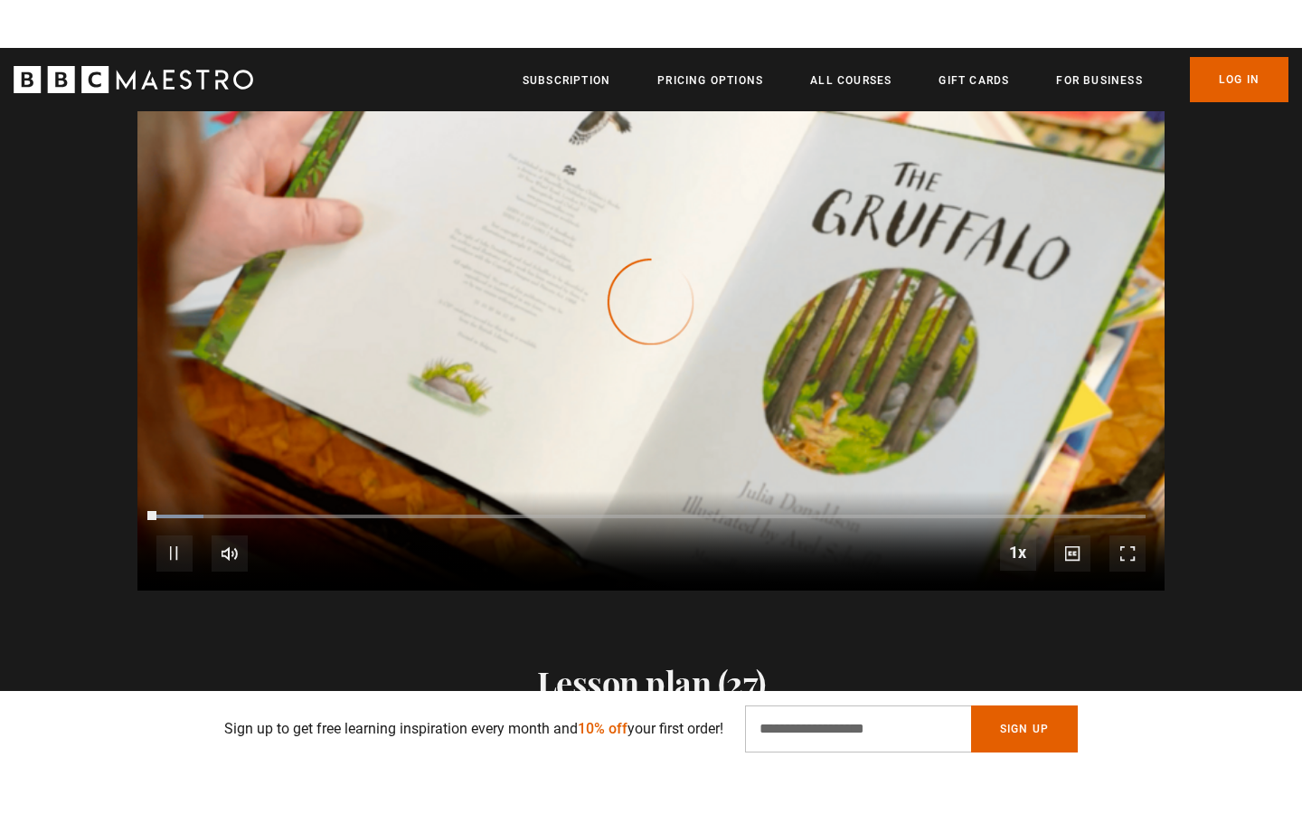
scroll to position [1803, 0]
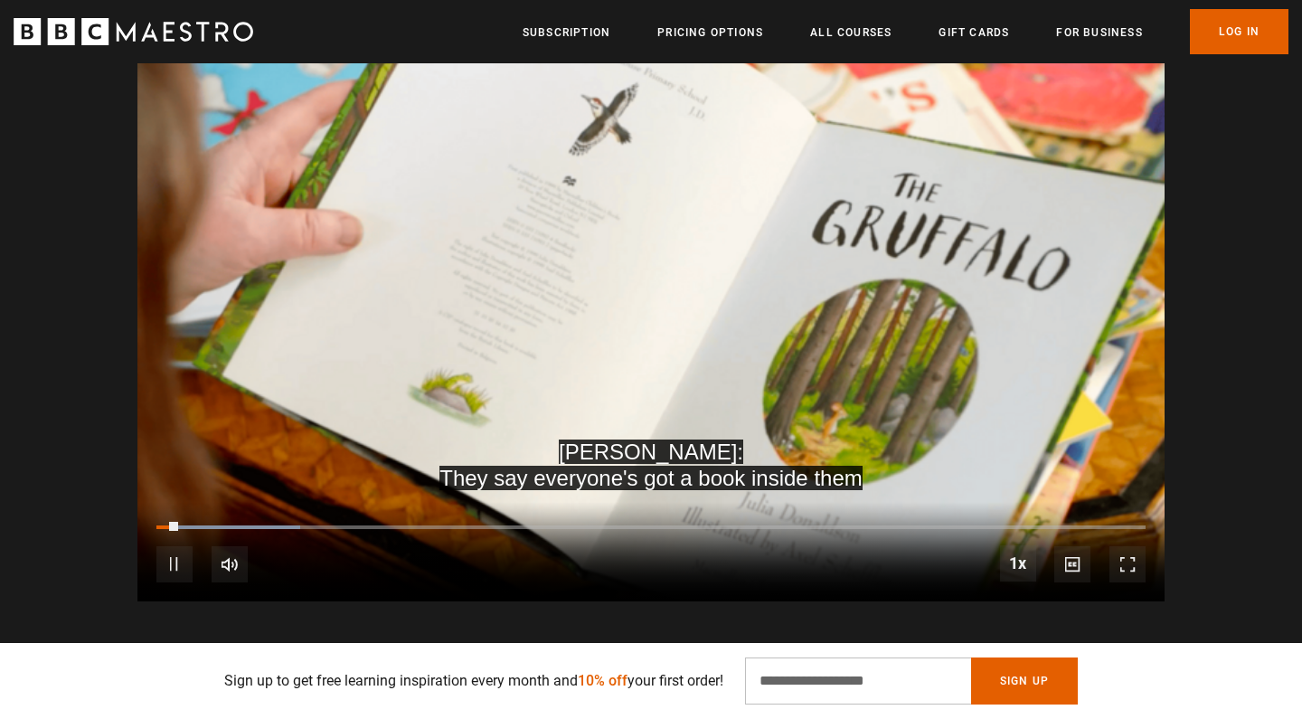
click at [1128, 546] on span "Video Player" at bounding box center [1128, 564] width 36 height 36
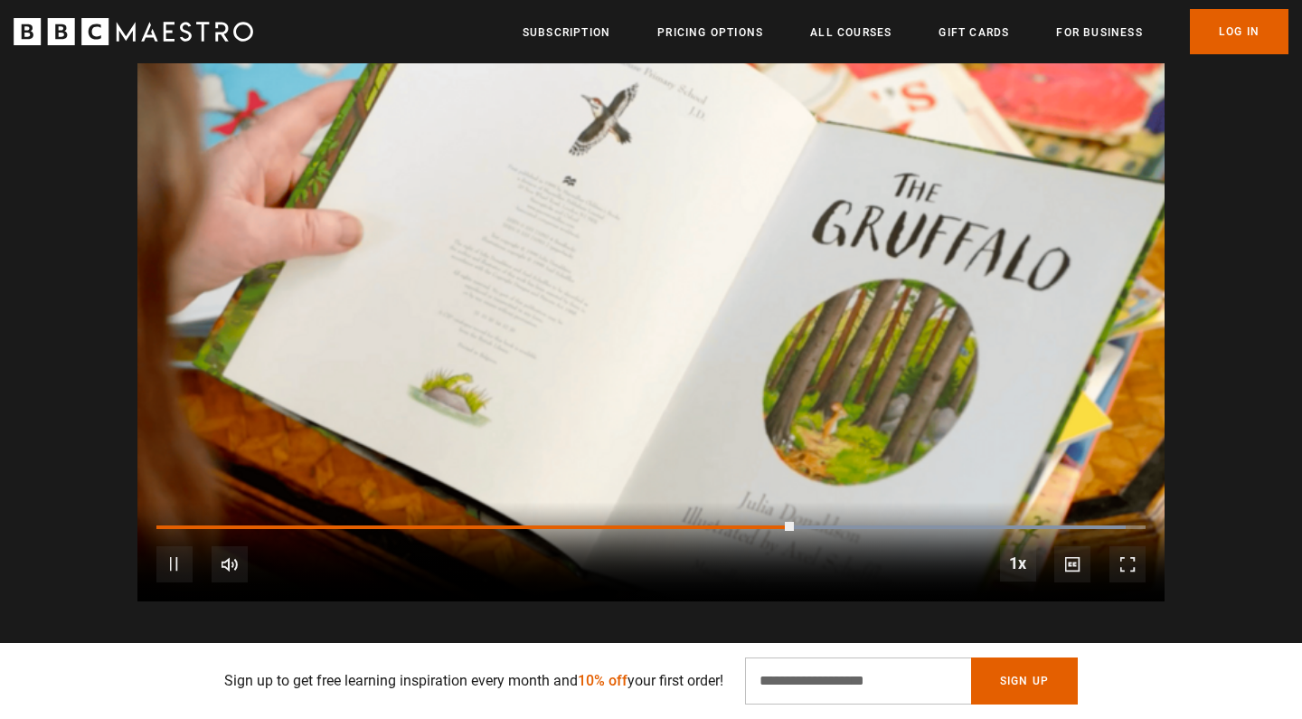
scroll to position [0, 1896]
click at [182, 546] on span "Video Player" at bounding box center [174, 564] width 36 height 36
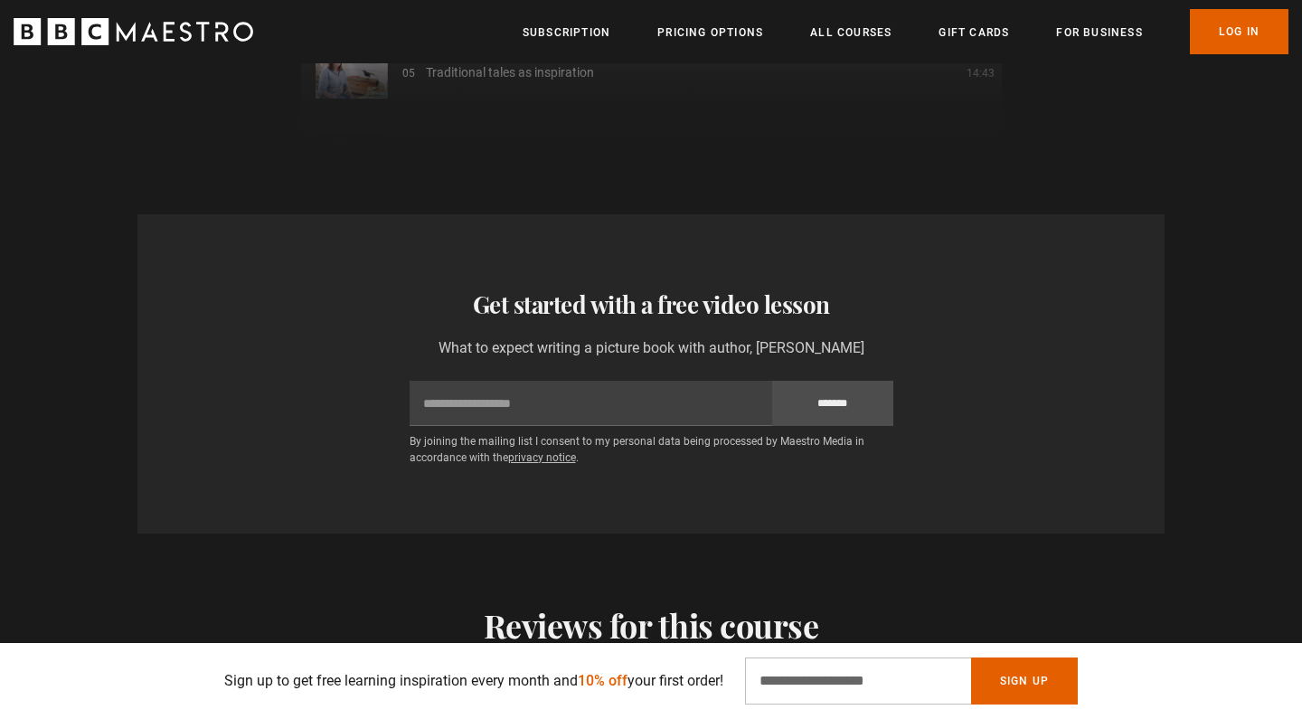
scroll to position [0, 2133]
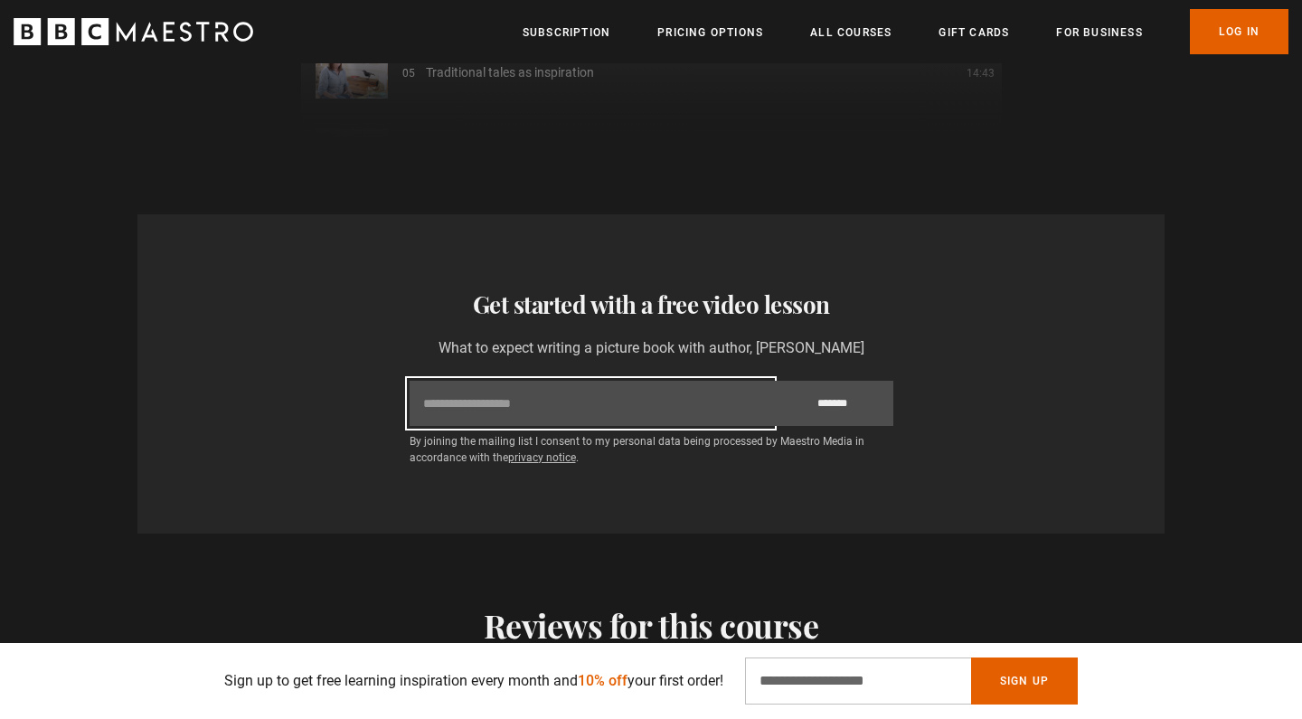
click at [618, 381] on input "Email" at bounding box center [591, 403] width 363 height 45
type input "**********"
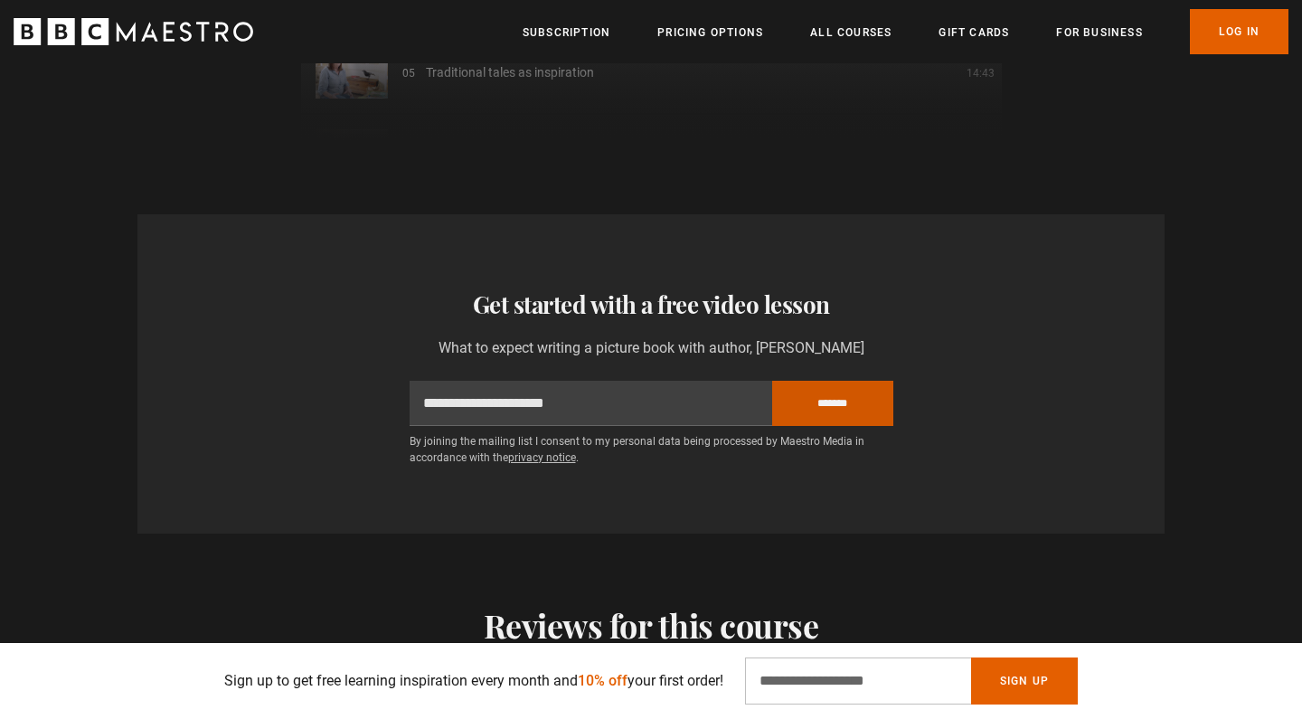
click at [851, 381] on input "*******" at bounding box center [832, 403] width 121 height 45
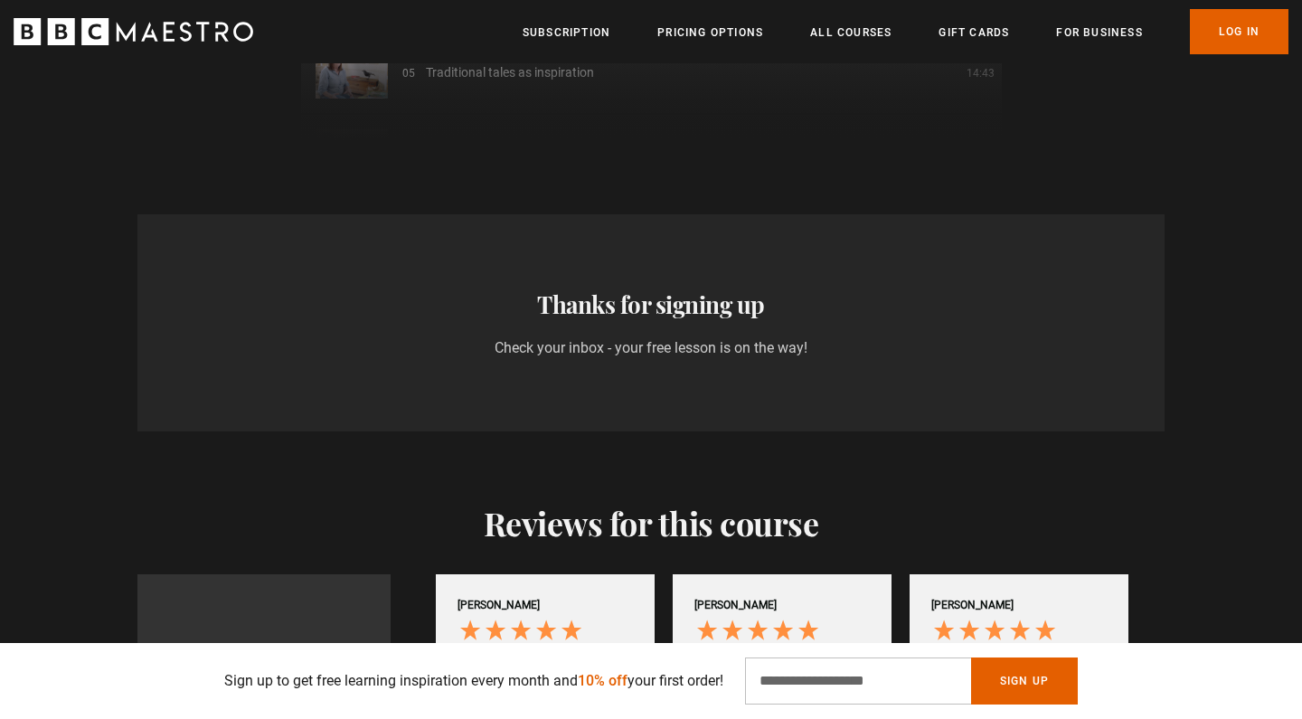
scroll to position [0, 2370]
